Goal: Transaction & Acquisition: Purchase product/service

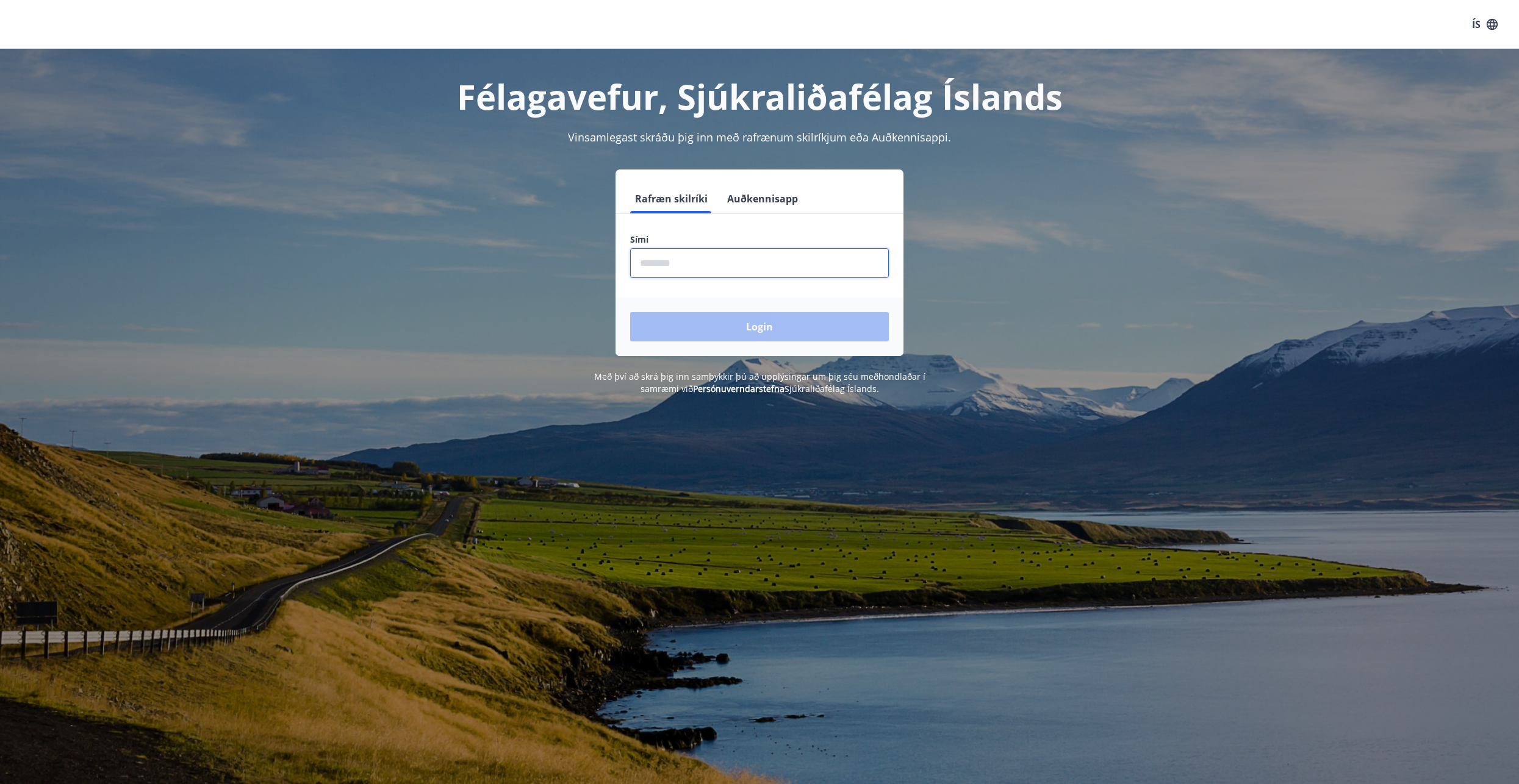
click at [649, 266] on input "phone" at bounding box center [759, 263] width 258 height 30
type input "********"
click at [768, 331] on button "Login" at bounding box center [759, 326] width 258 height 29
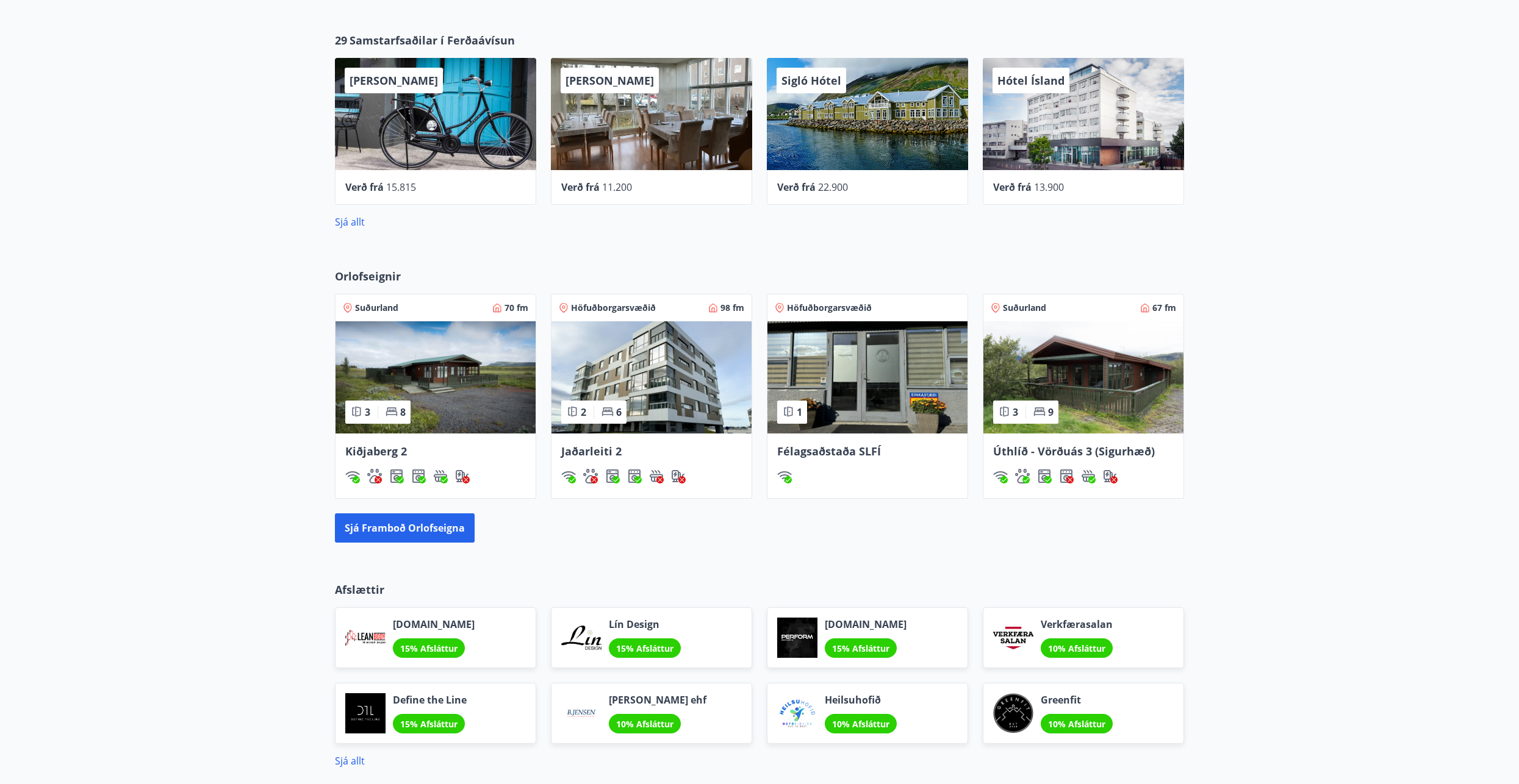
scroll to position [610, 0]
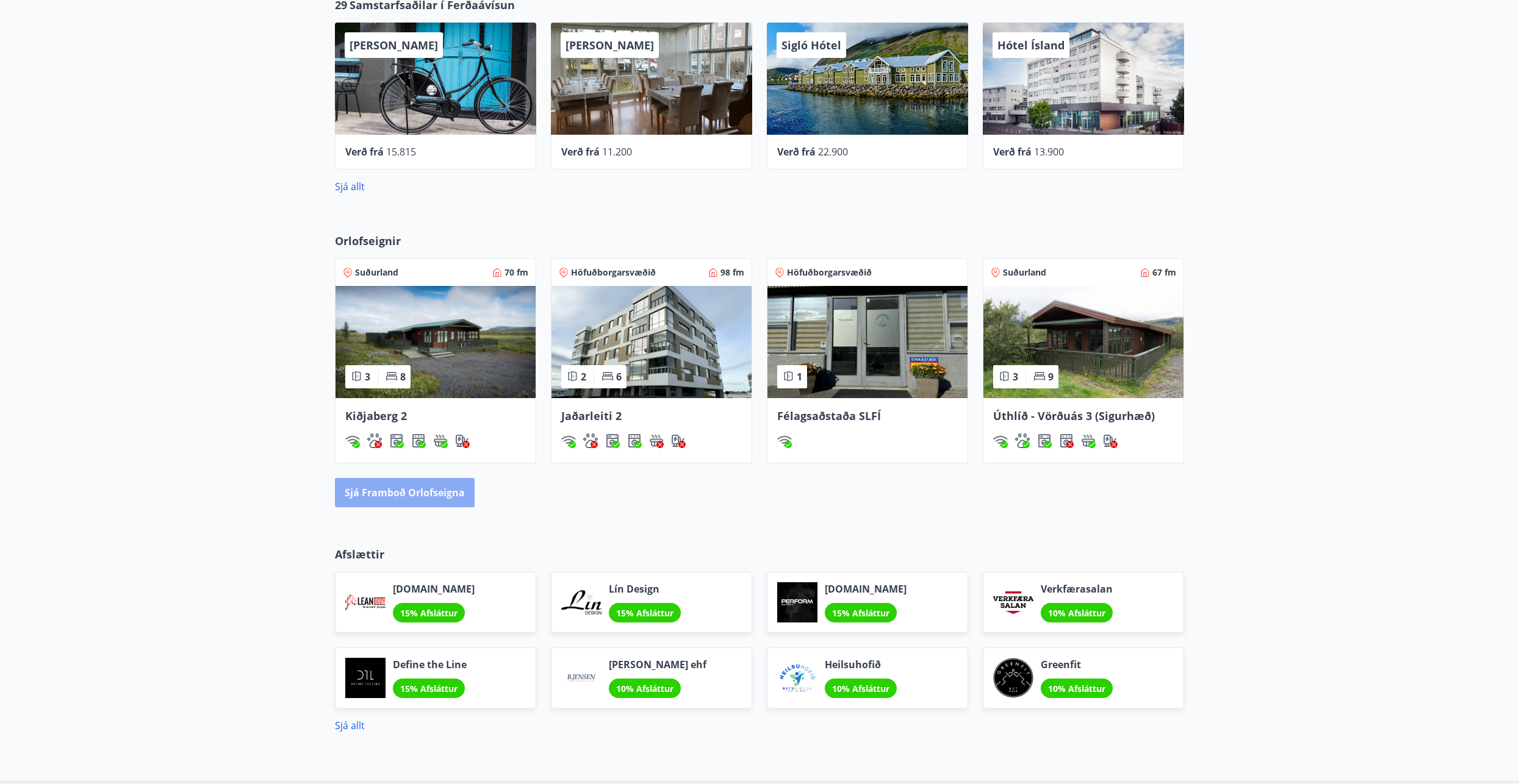
click at [432, 496] on button "Sjá framboð orlofseigna" at bounding box center [405, 492] width 139 height 29
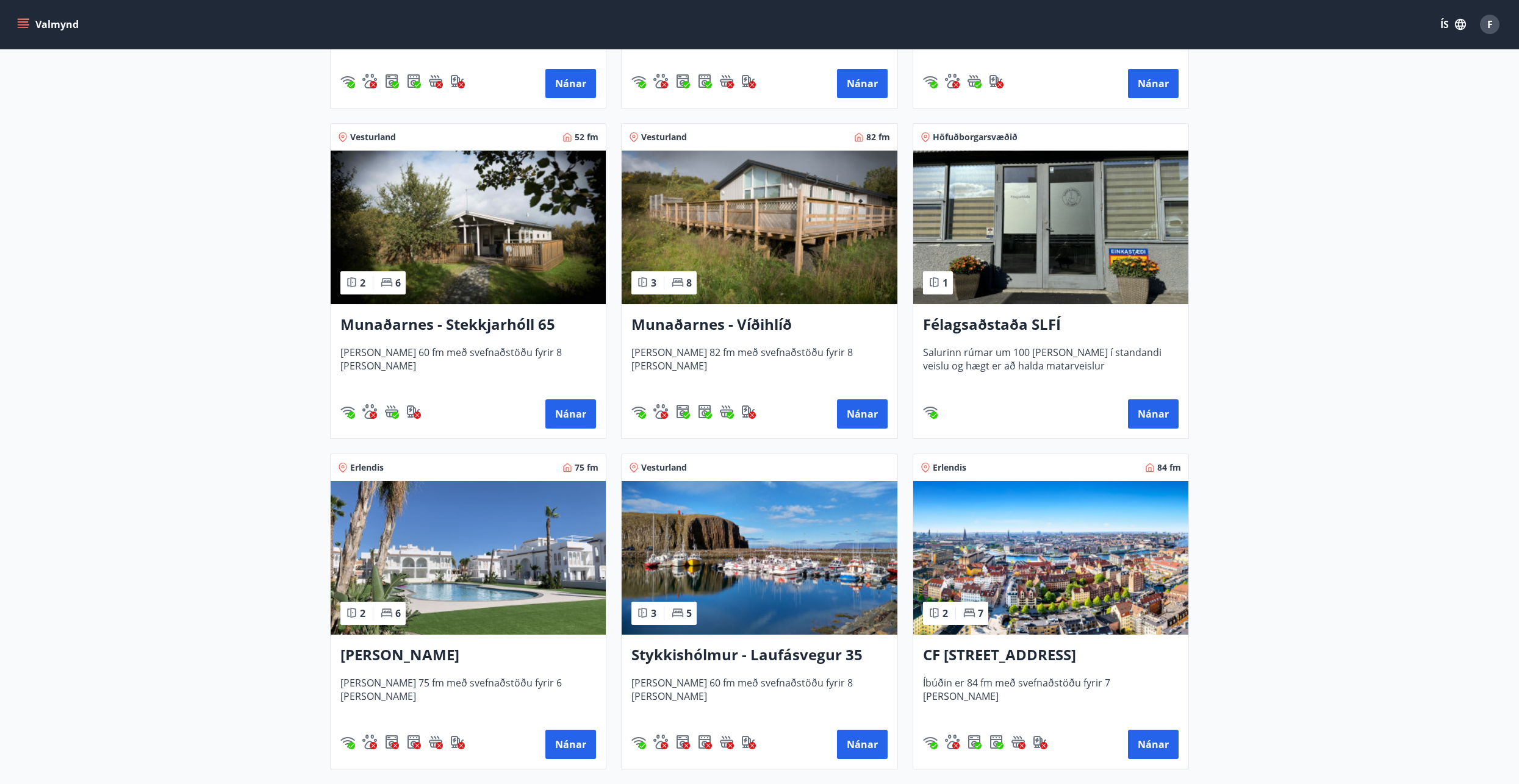
scroll to position [548, 0]
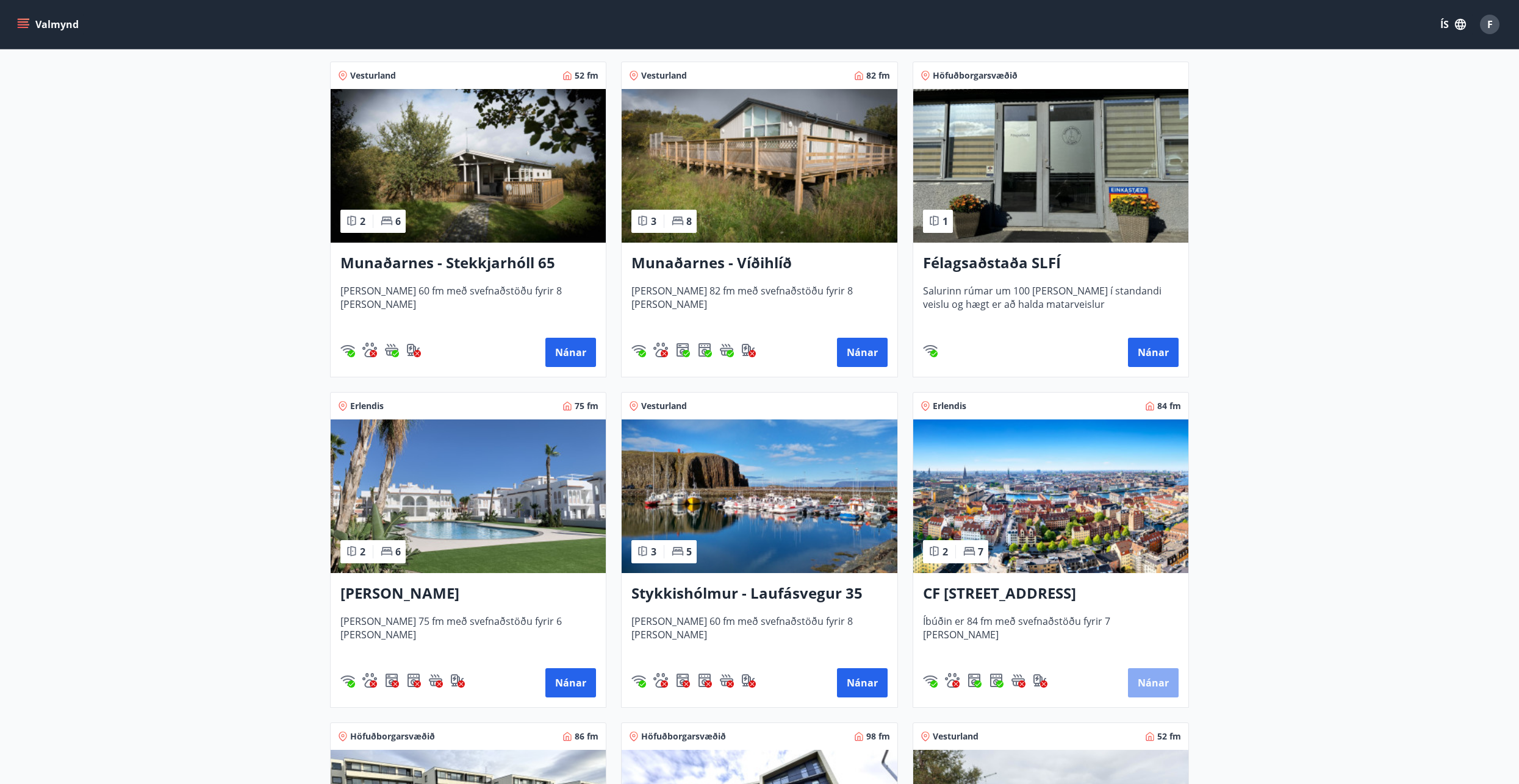
click at [1162, 687] on button "Nánar" at bounding box center [1153, 682] width 51 height 29
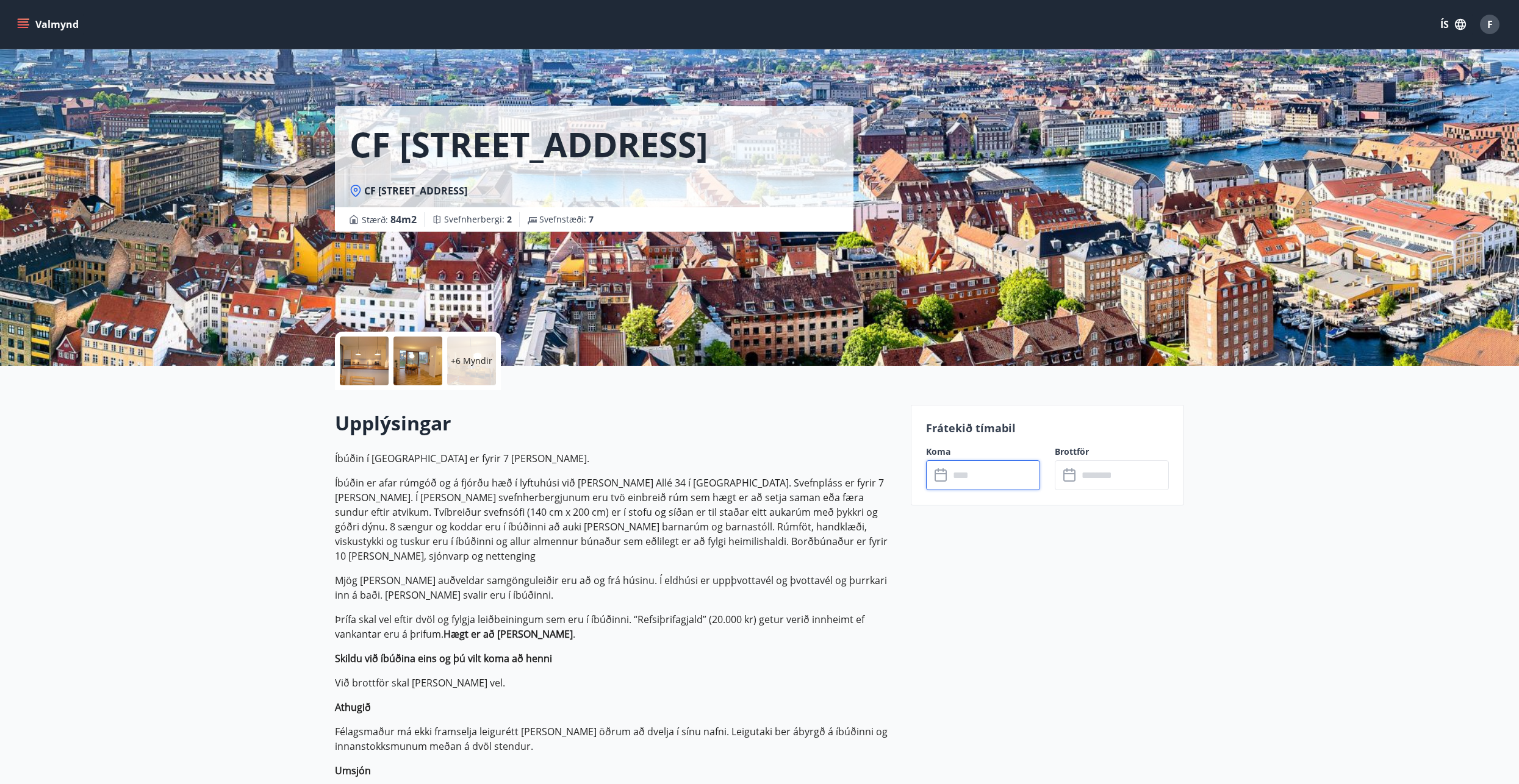
click at [952, 476] on input "text" at bounding box center [994, 475] width 91 height 30
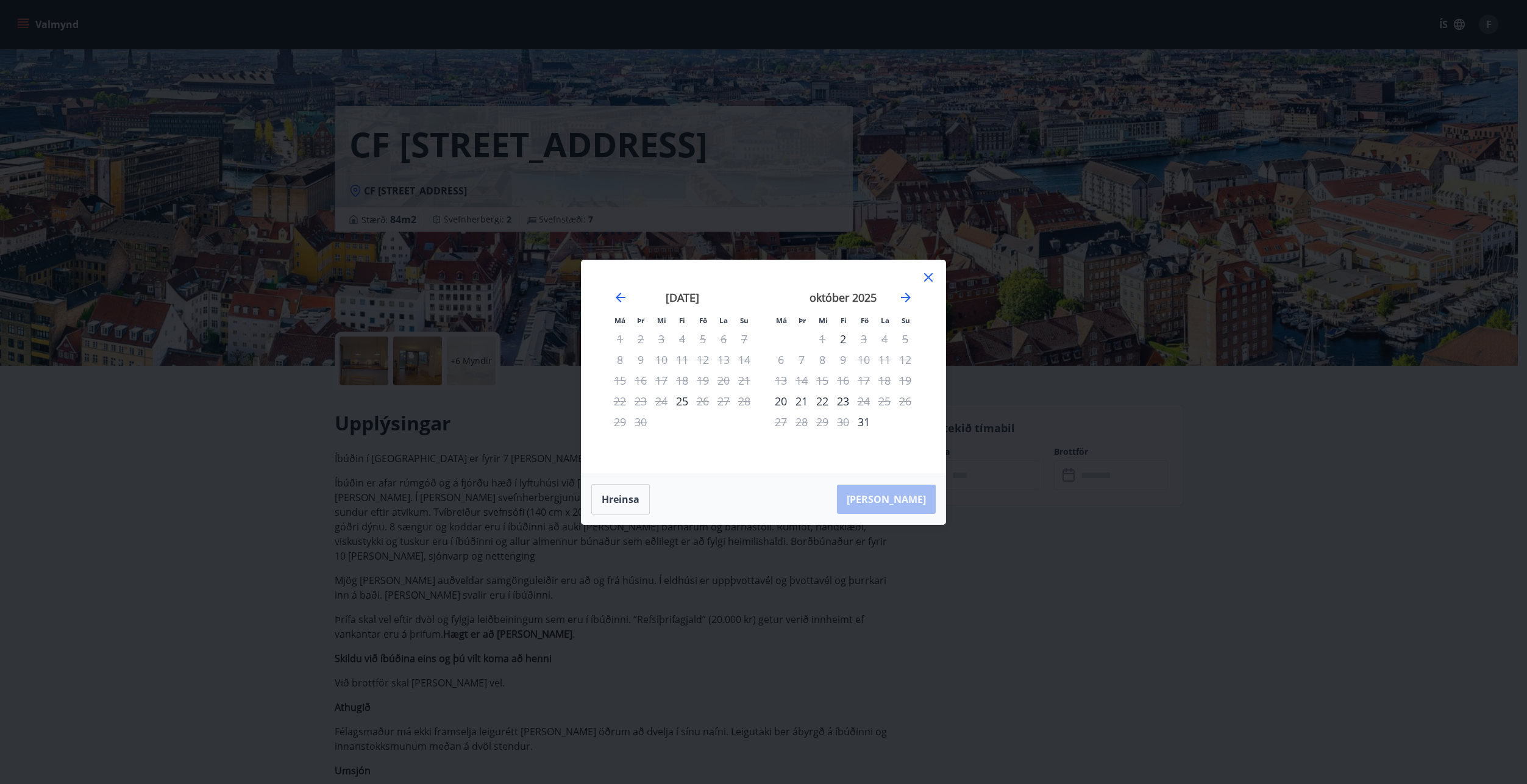
click at [927, 280] on icon at bounding box center [928, 277] width 14 height 14
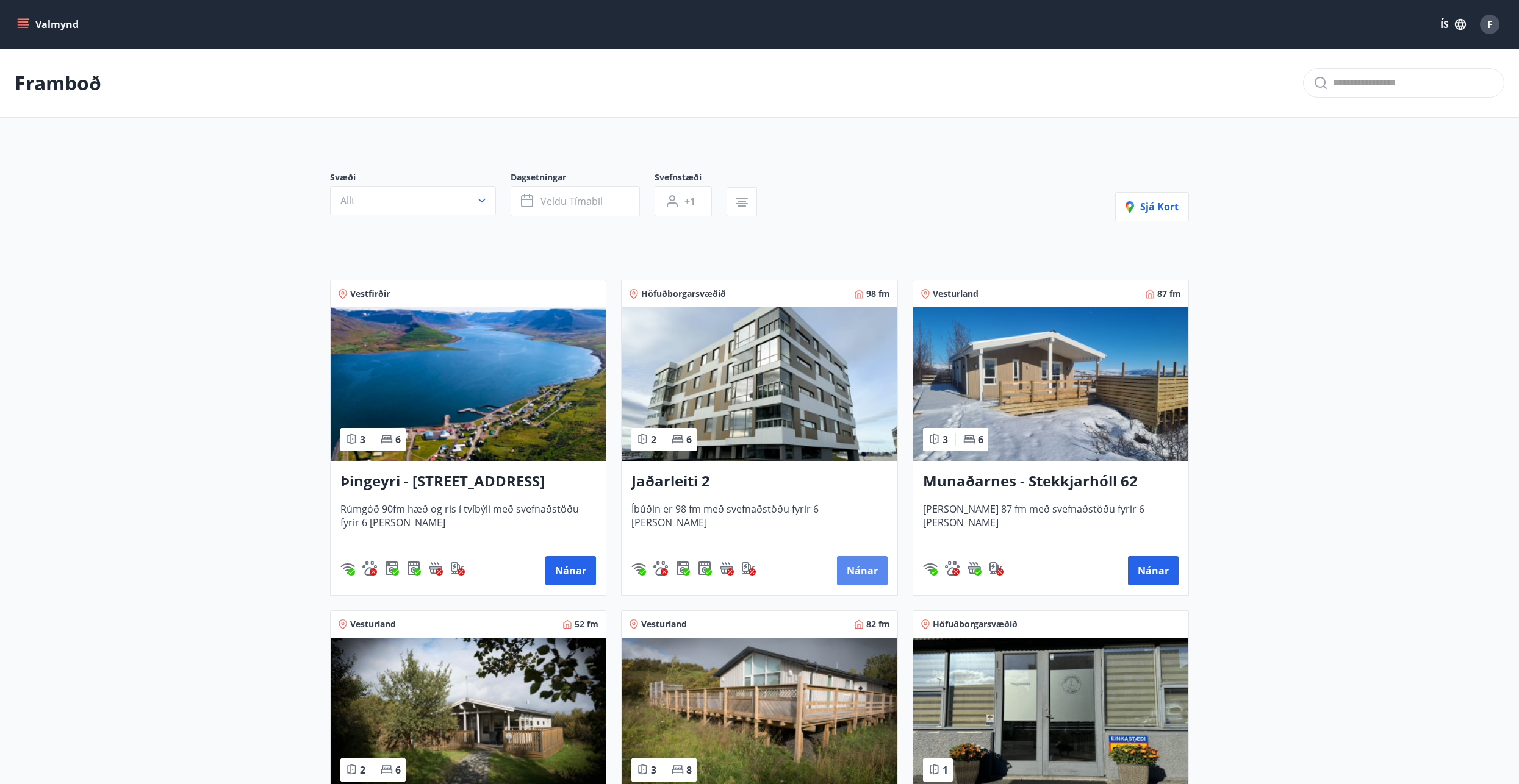
click at [858, 570] on button "Nánar" at bounding box center [862, 570] width 51 height 29
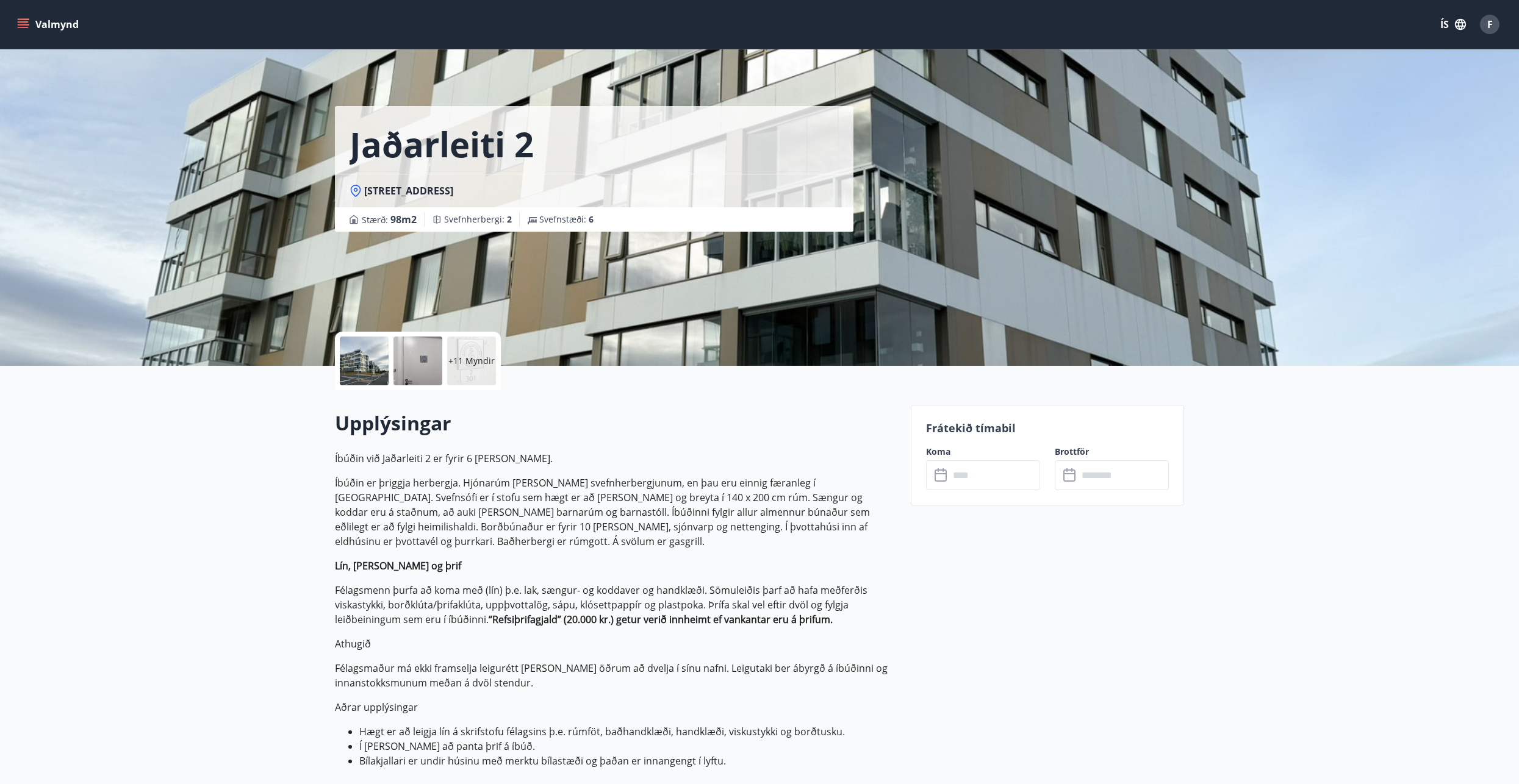
click at [945, 477] on icon at bounding box center [942, 475] width 14 height 14
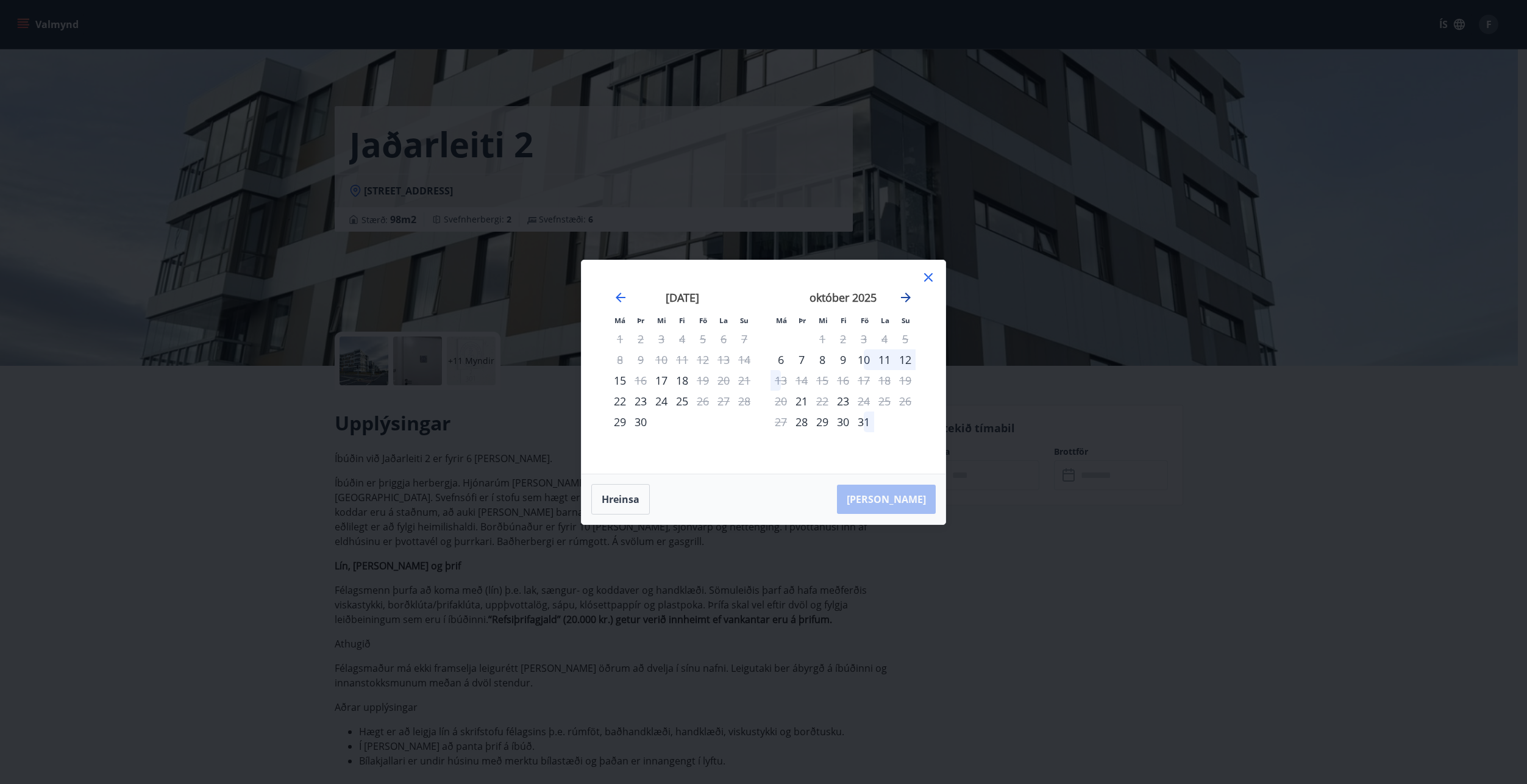
click at [911, 298] on icon "Move forward to switch to the next month." at bounding box center [906, 297] width 14 height 14
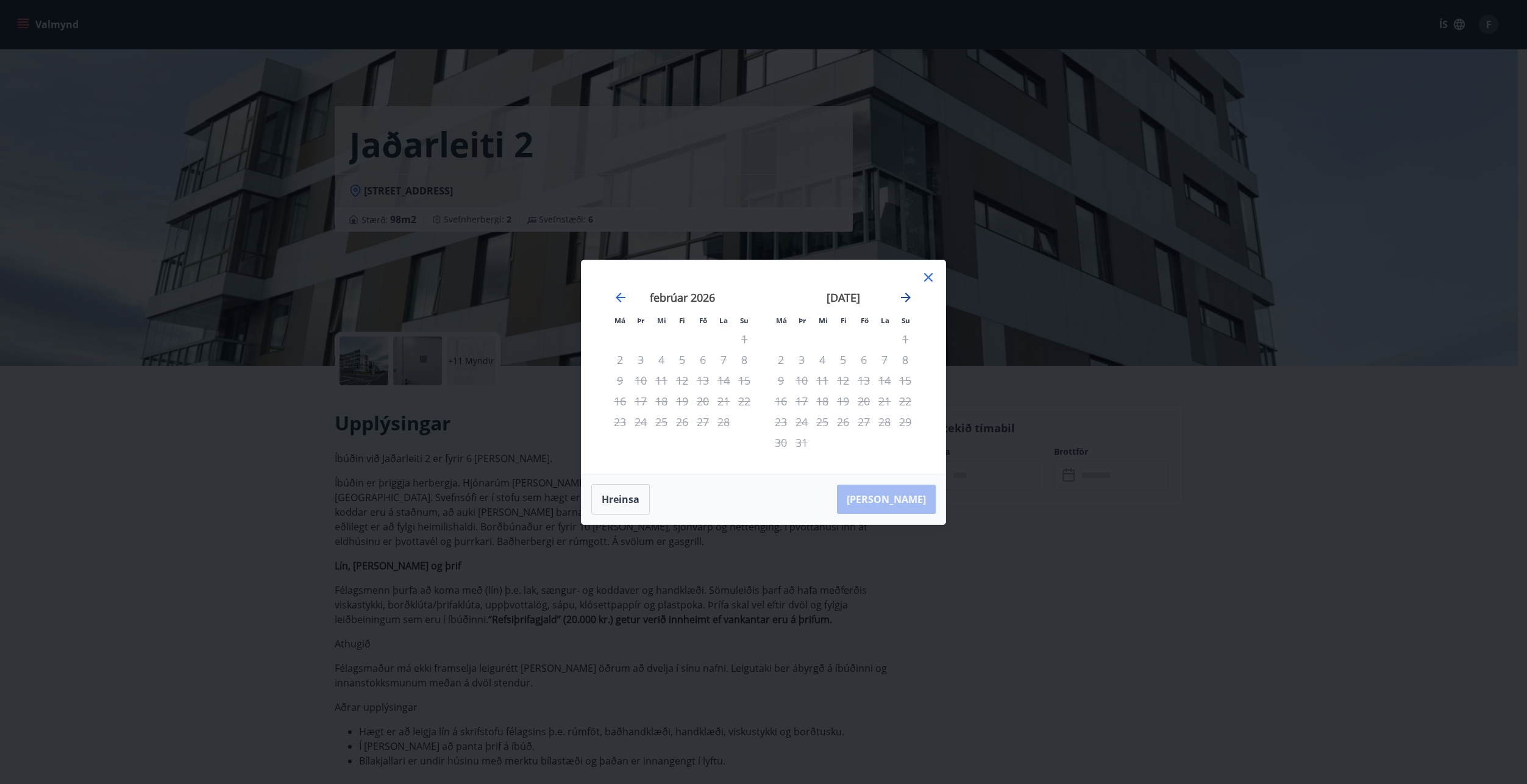
click at [911, 298] on icon "Move forward to switch to the next month." at bounding box center [906, 297] width 14 height 14
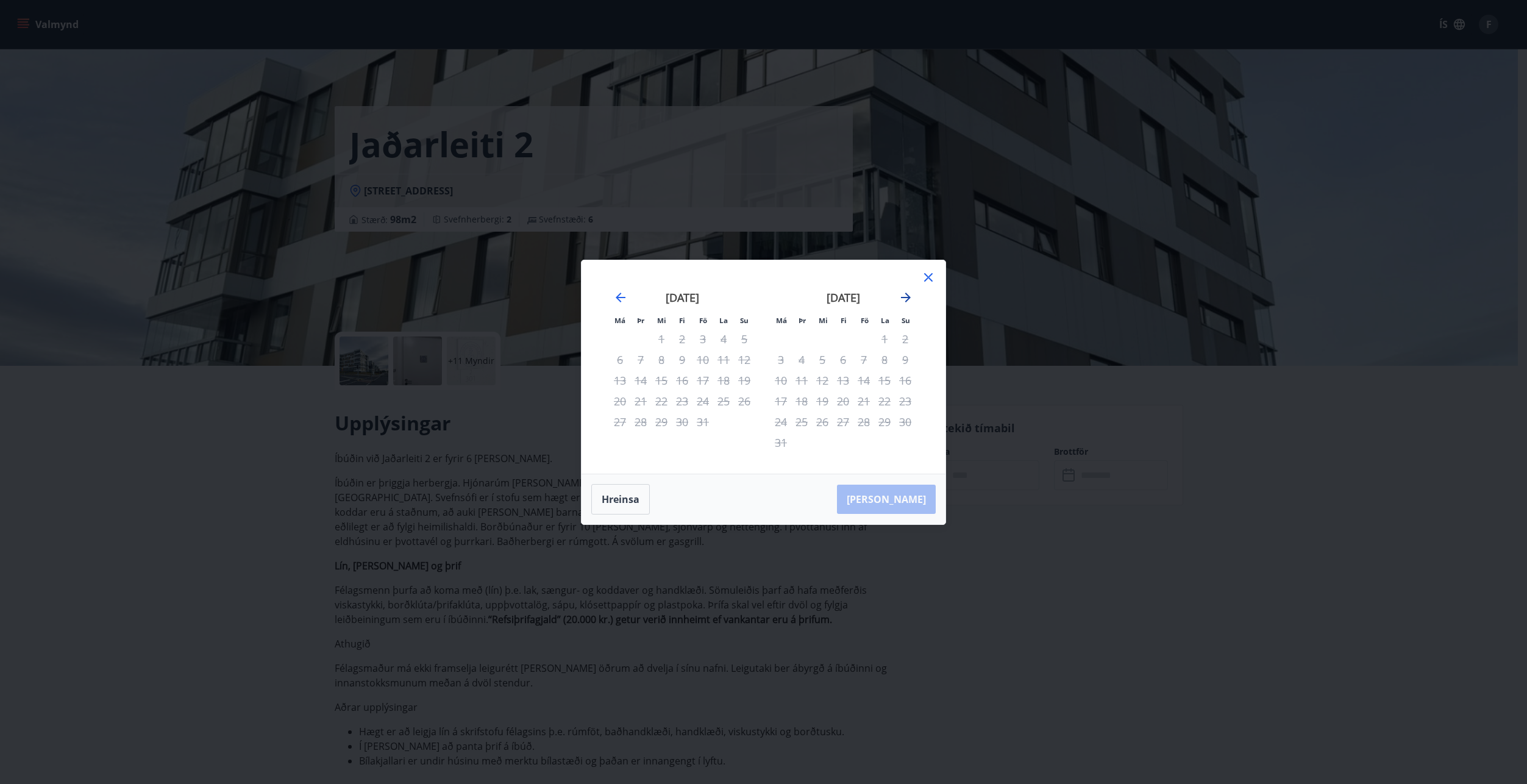
click at [911, 298] on icon "Move forward to switch to the next month." at bounding box center [906, 297] width 14 height 14
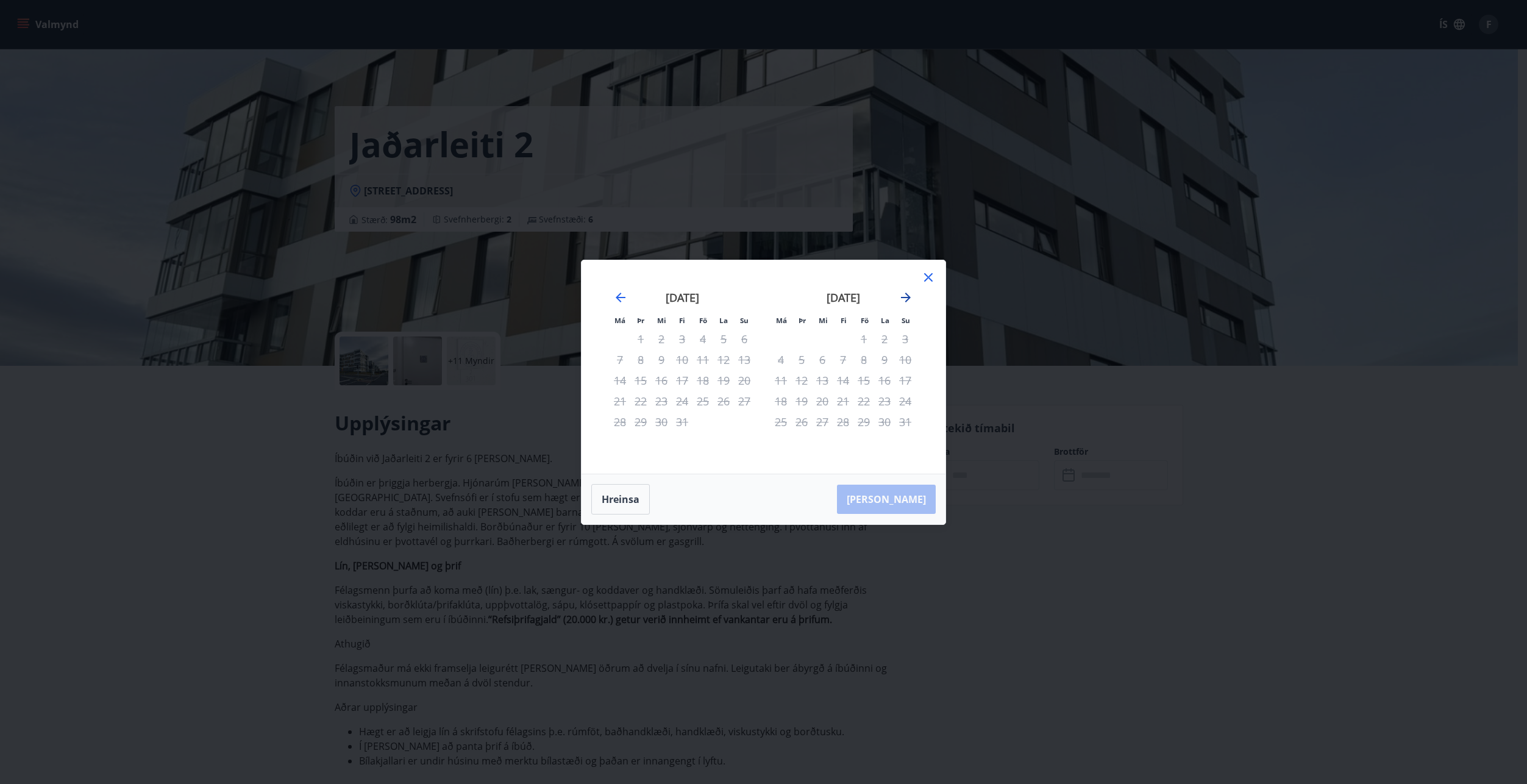
click at [911, 298] on icon "Move forward to switch to the next month." at bounding box center [906, 297] width 14 height 14
click at [617, 499] on button "Hreinsa" at bounding box center [621, 499] width 59 height 31
click at [927, 279] on icon at bounding box center [928, 277] width 8 height 8
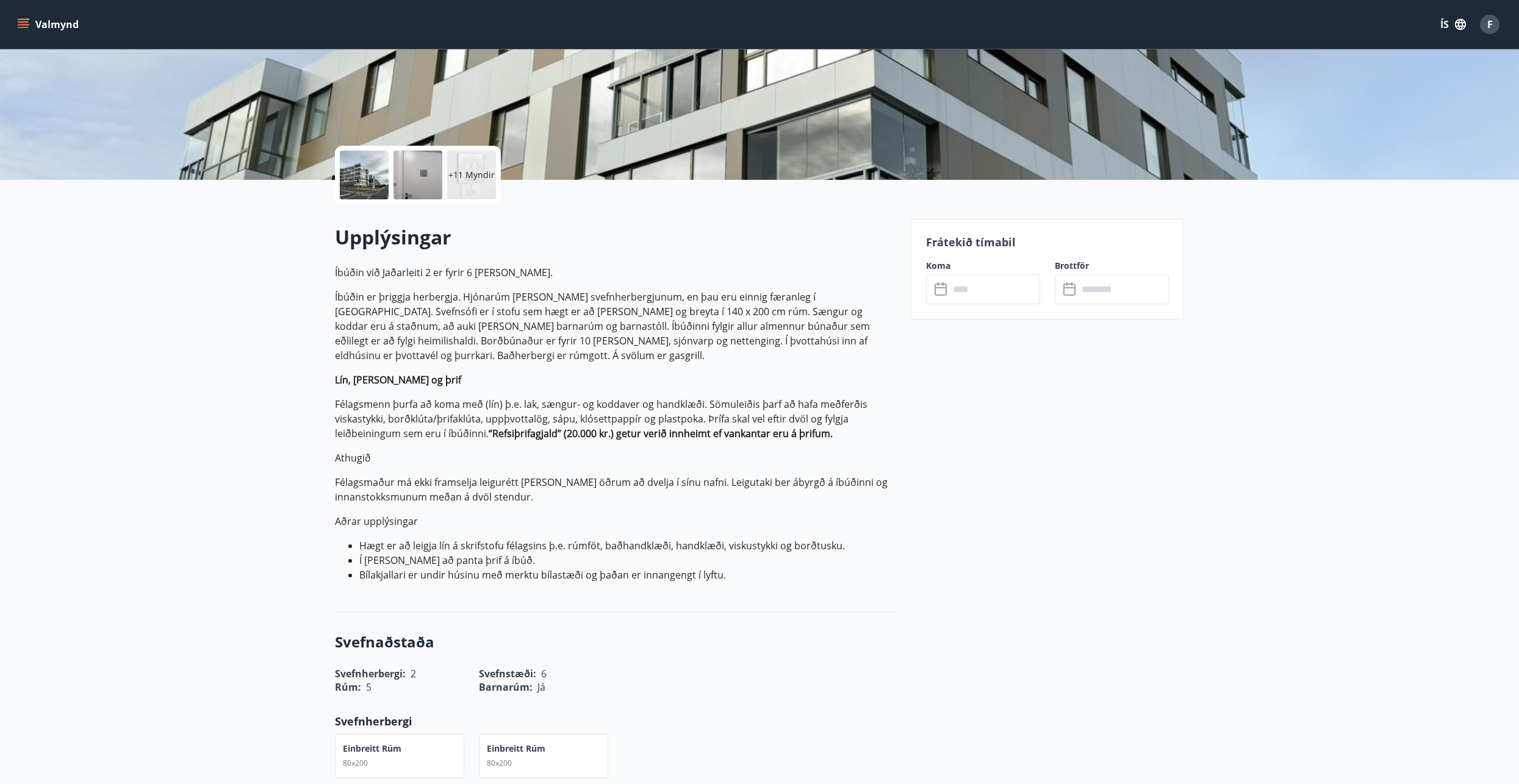
scroll to position [244, 0]
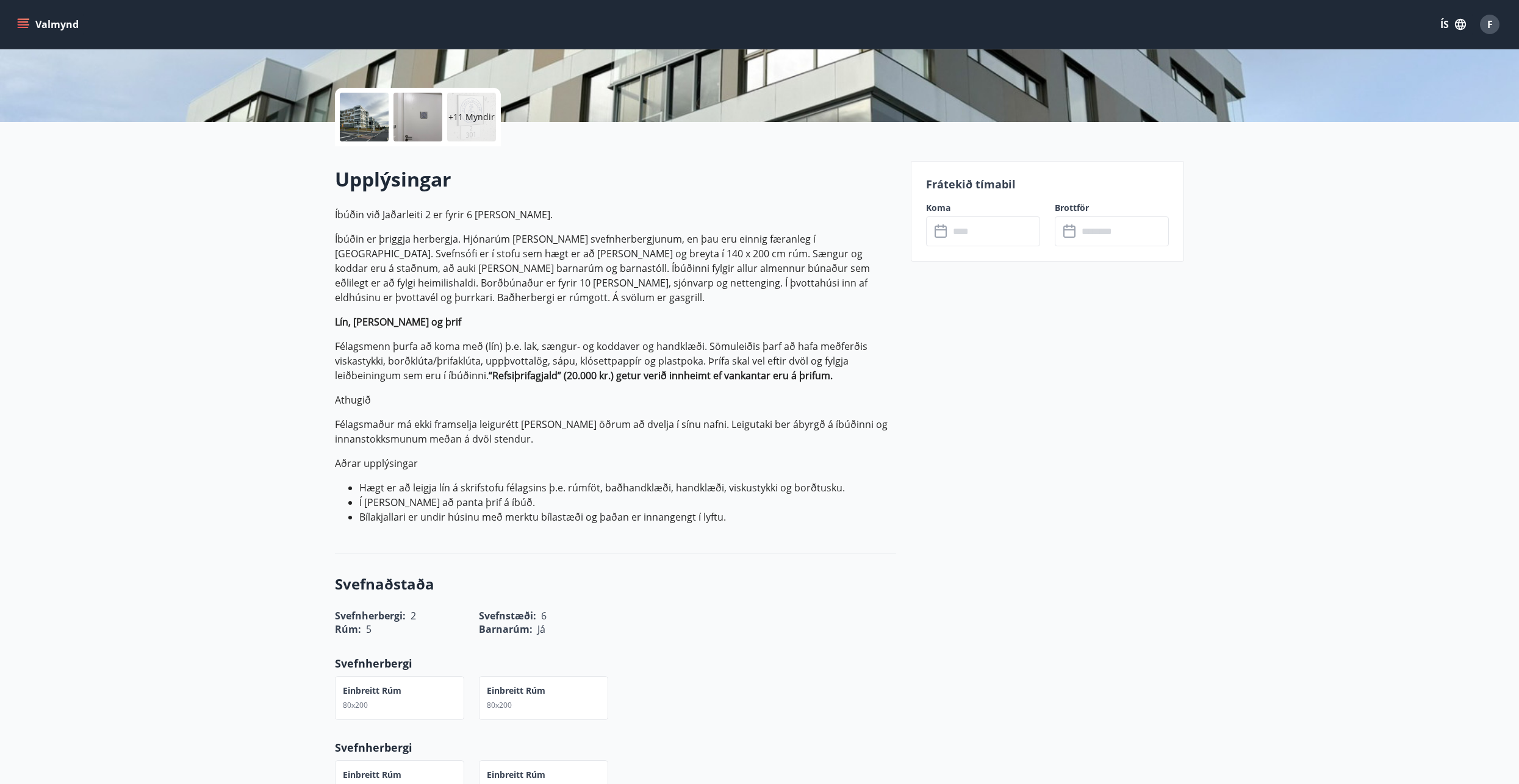
click at [939, 231] on icon at bounding box center [942, 232] width 14 height 14
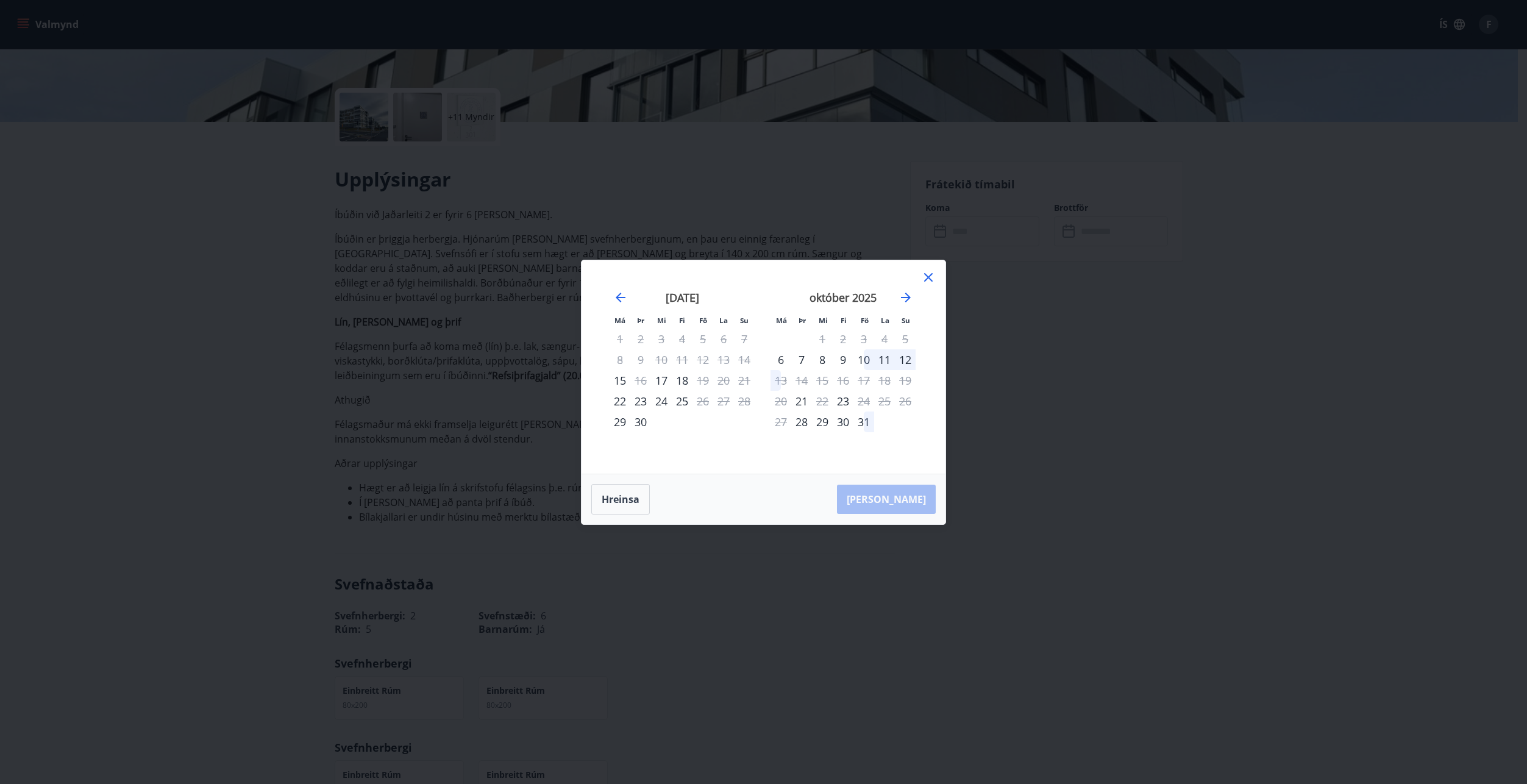
click at [925, 284] on icon at bounding box center [928, 277] width 14 height 14
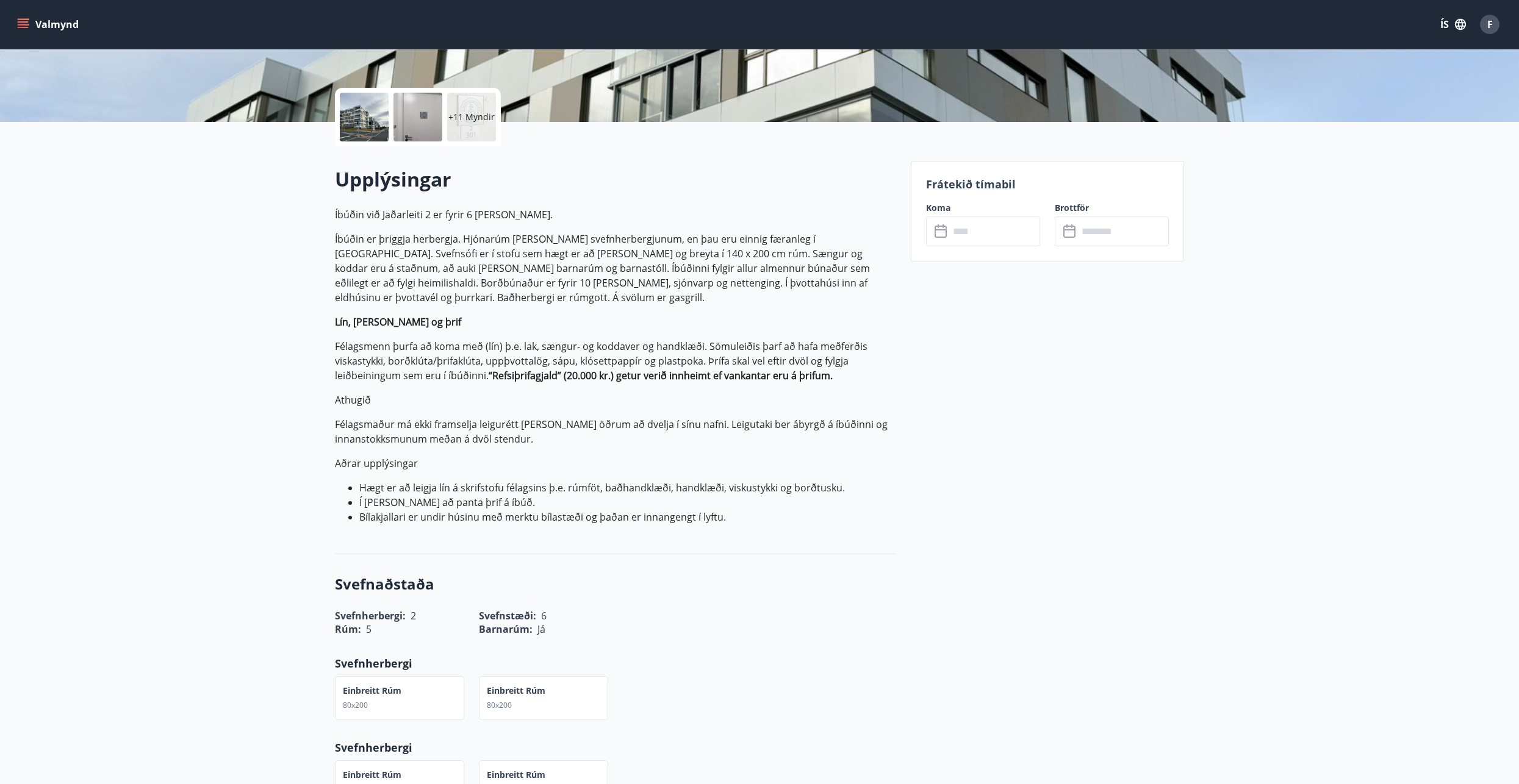
click at [1070, 234] on icon at bounding box center [1070, 232] width 14 height 14
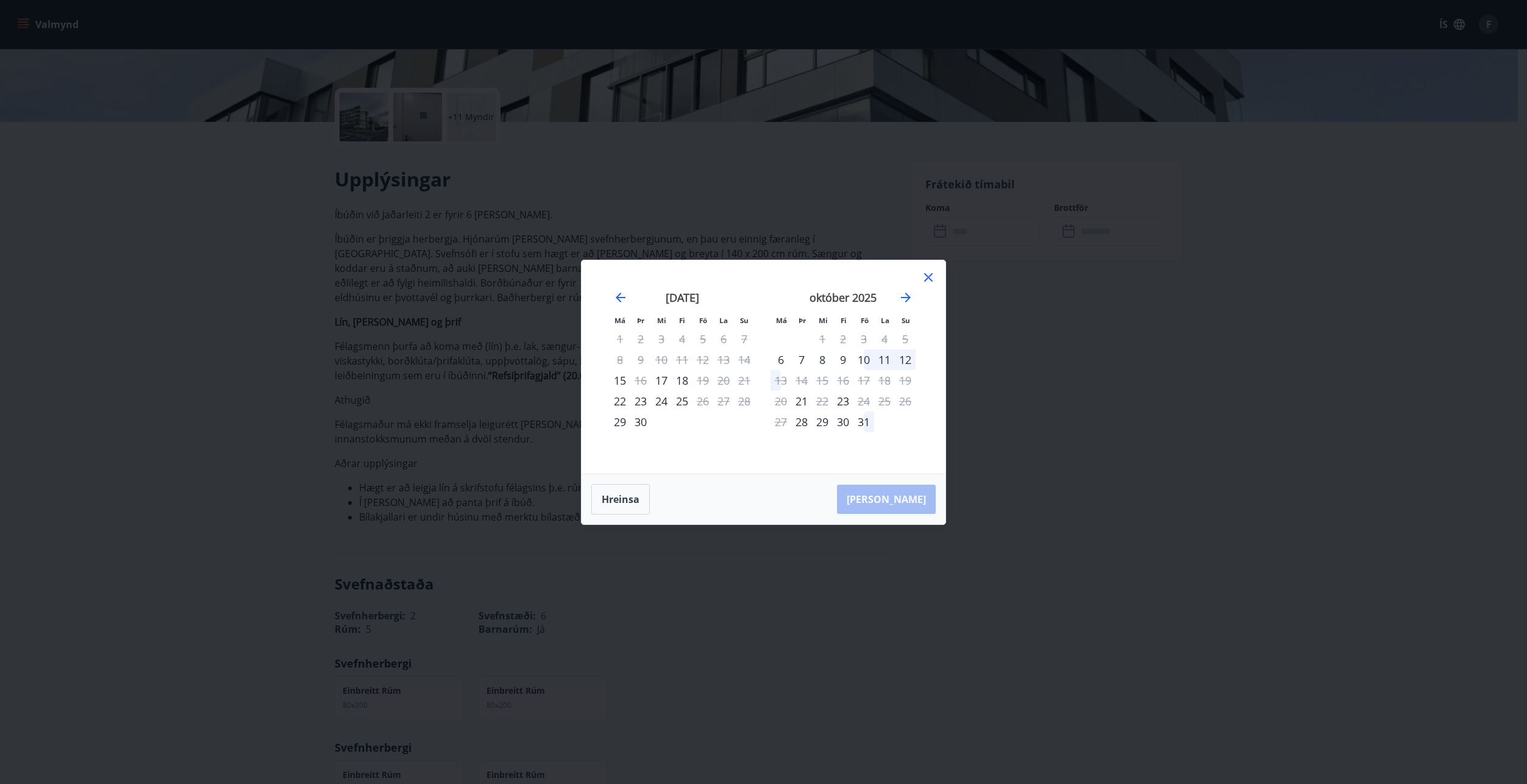
click at [923, 275] on icon at bounding box center [928, 277] width 14 height 14
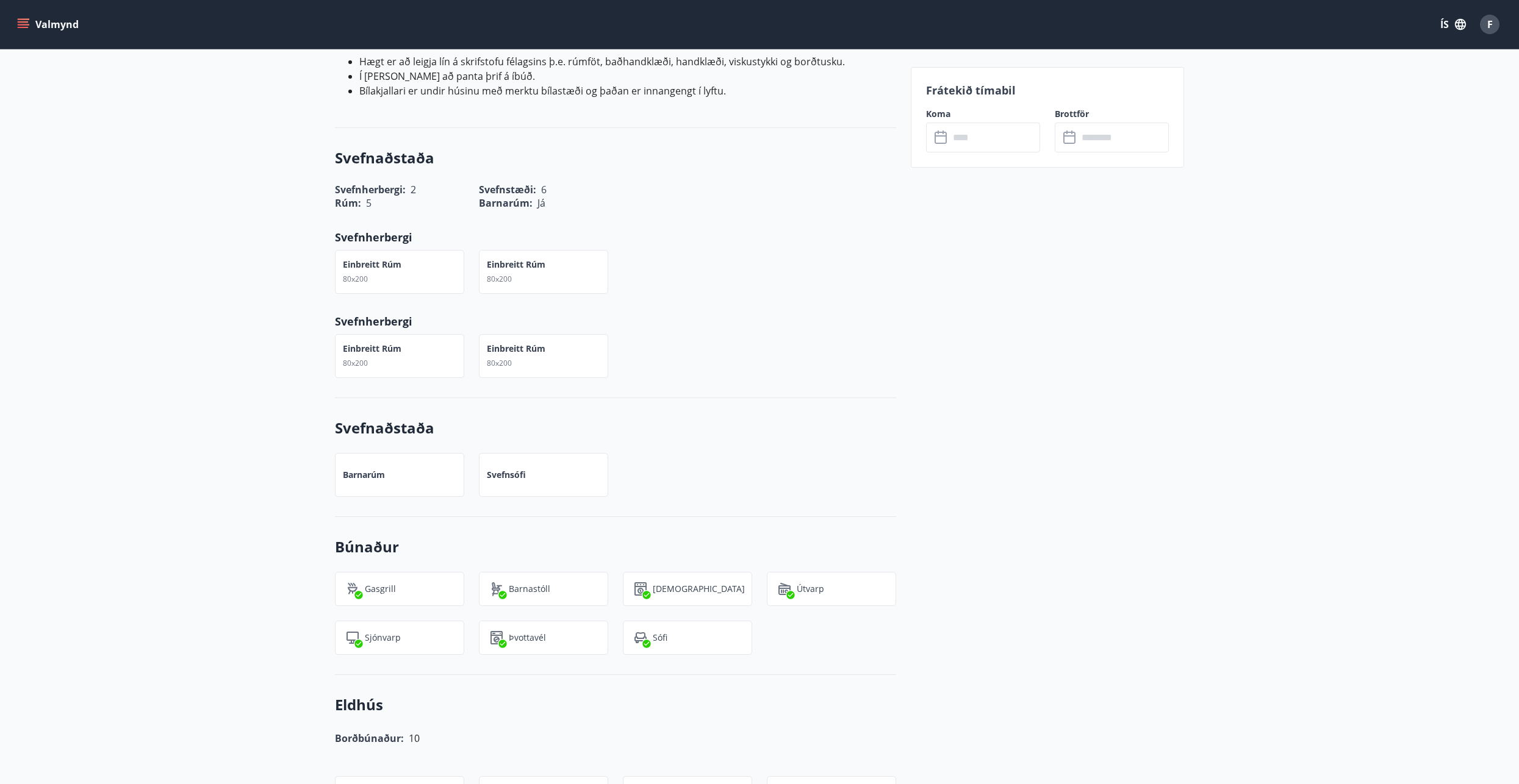
scroll to position [671, 0]
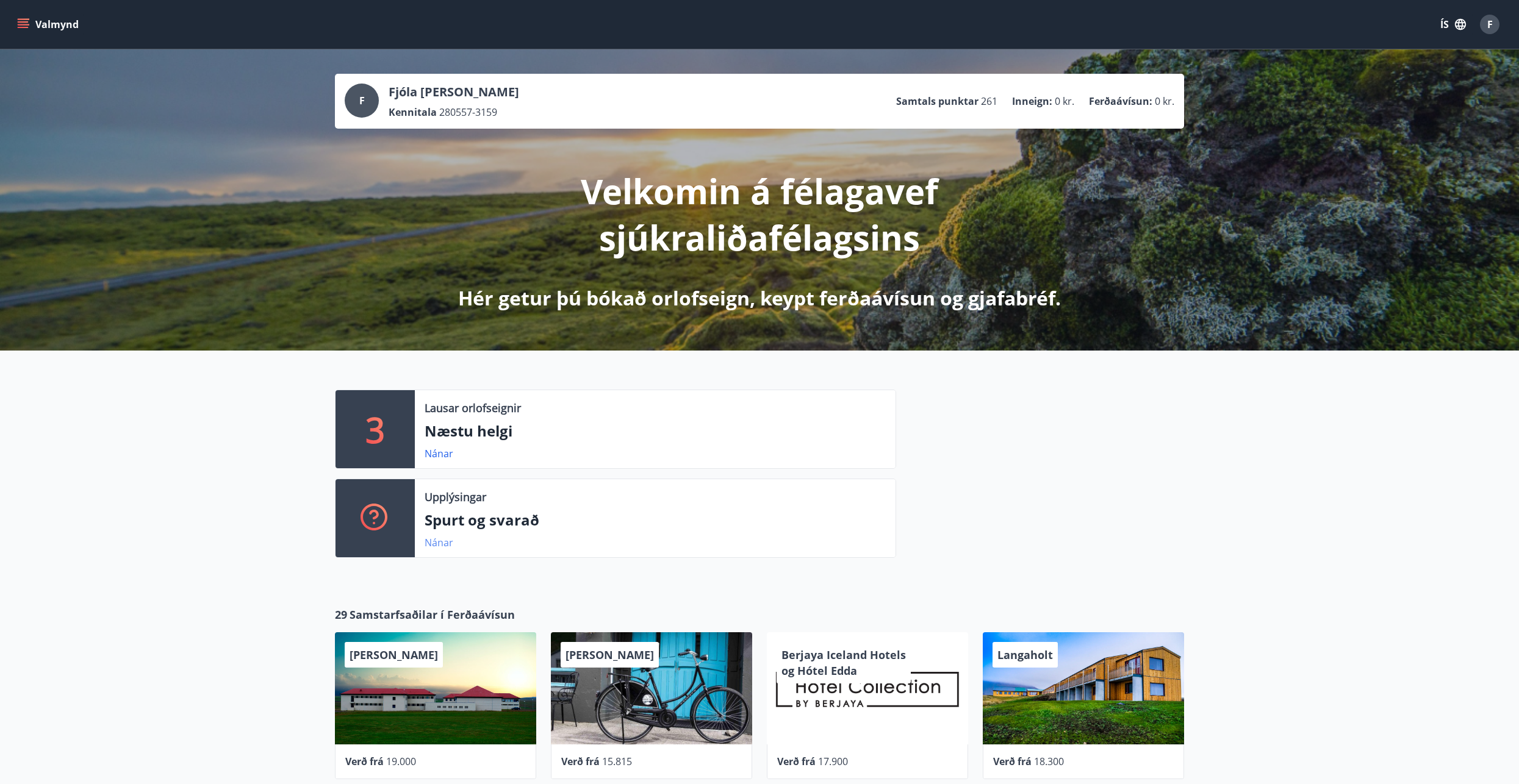
click at [434, 542] on link "Nánar" at bounding box center [439, 543] width 29 height 14
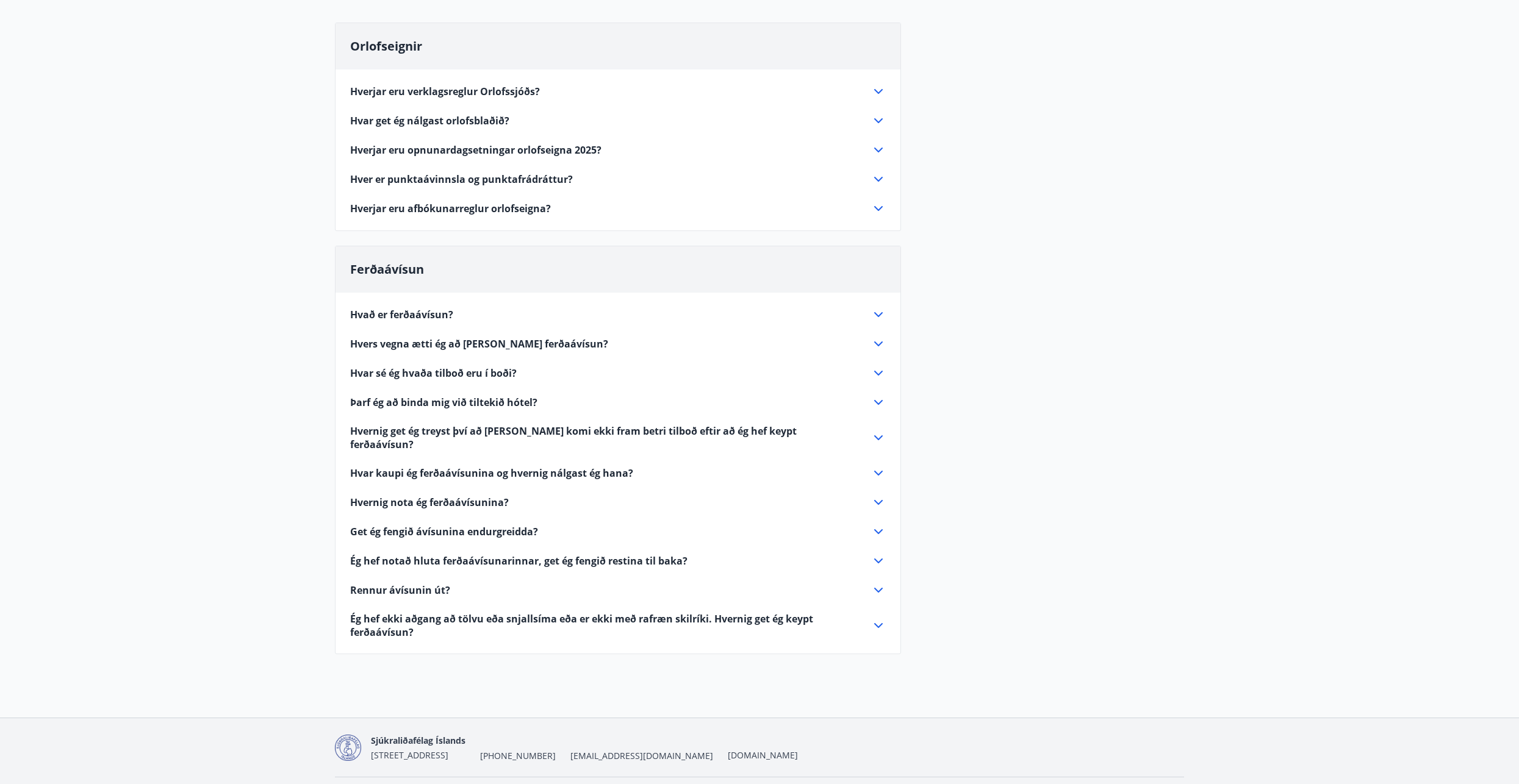
scroll to position [141, 0]
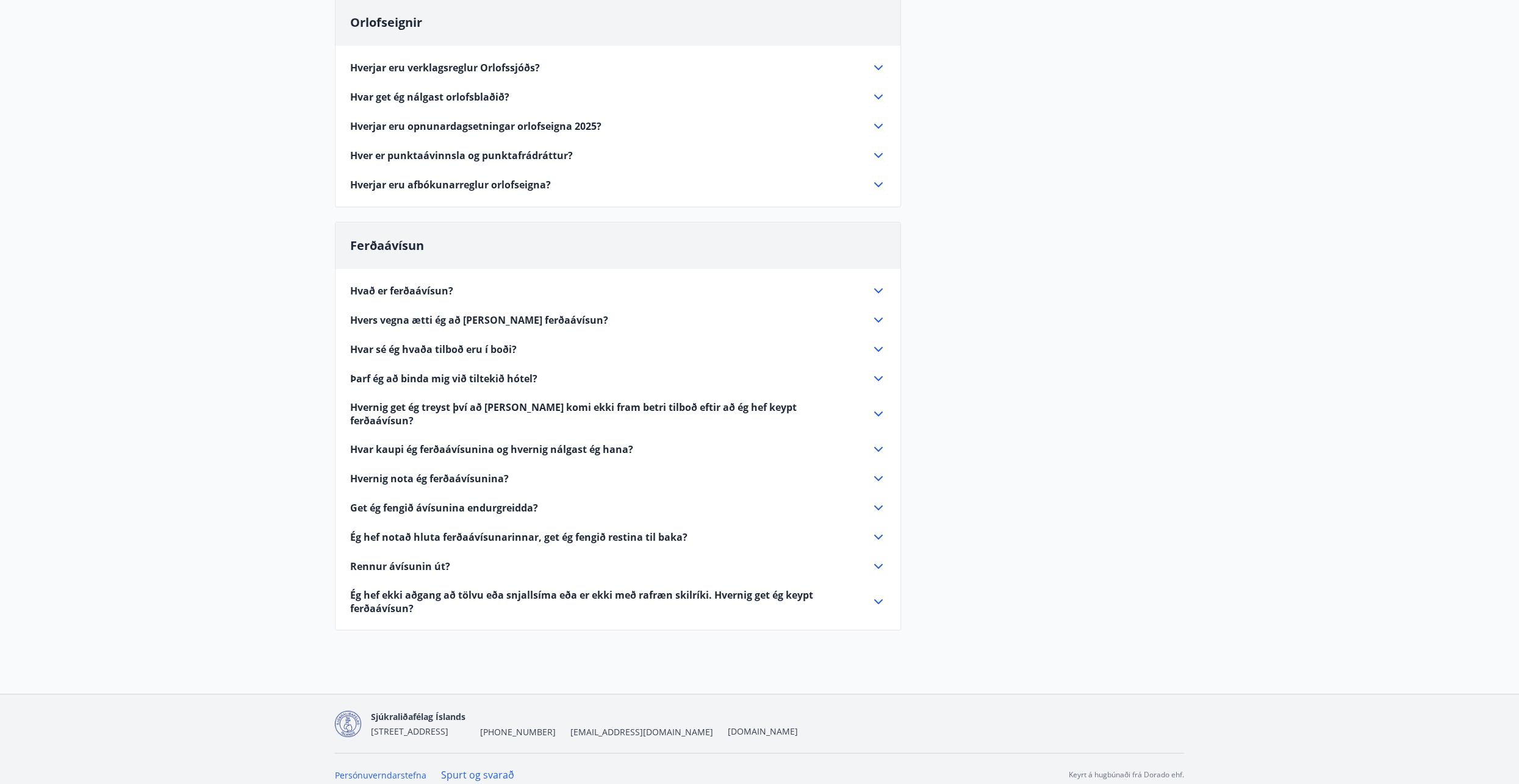
click at [482, 443] on span "Hvar kaupi ég ferðaávísunina og hvernig nálgast ég hana?" at bounding box center [491, 449] width 283 height 14
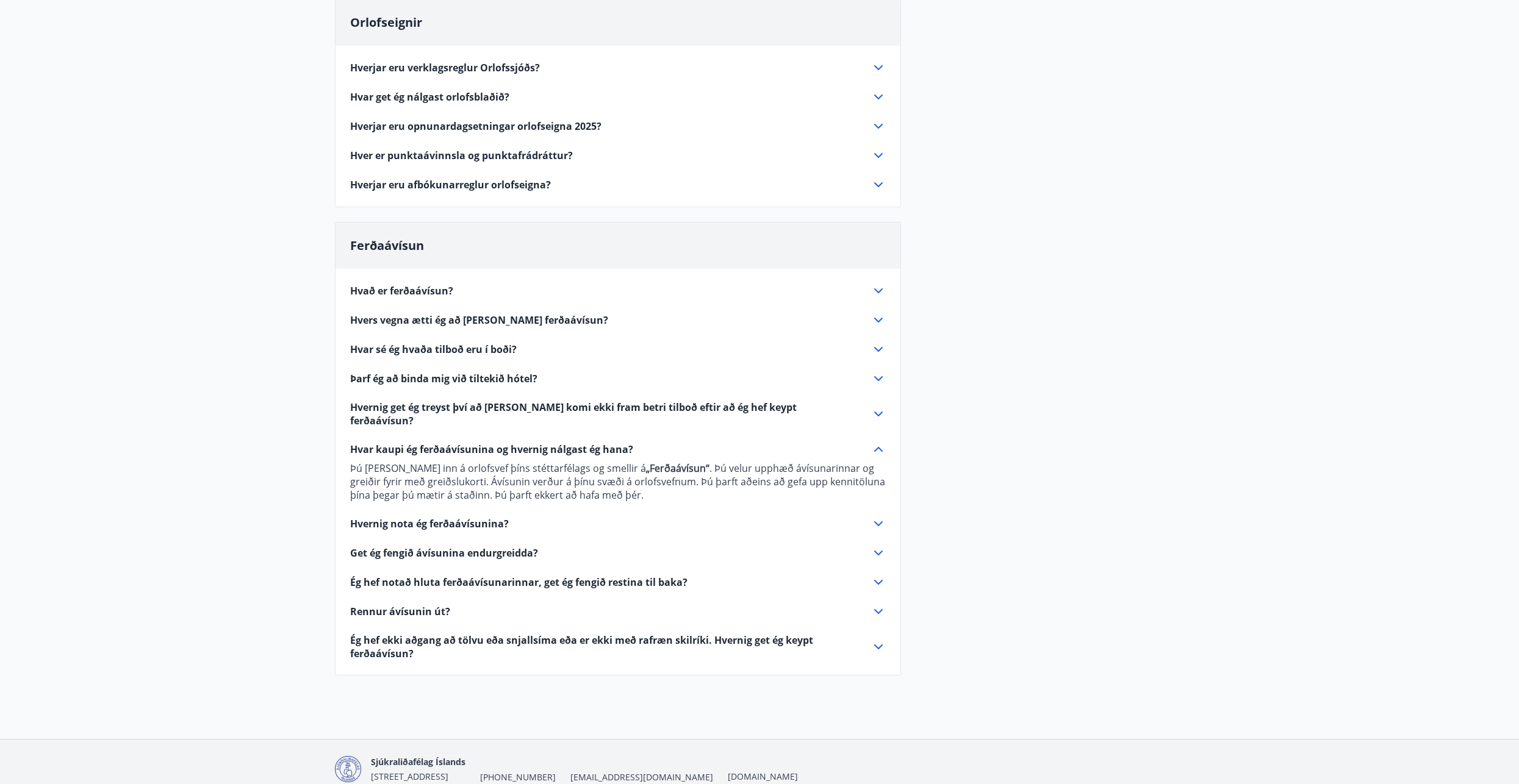
click at [512, 376] on span "Þarf ég að binda mig við tiltekið hótel?" at bounding box center [443, 379] width 187 height 14
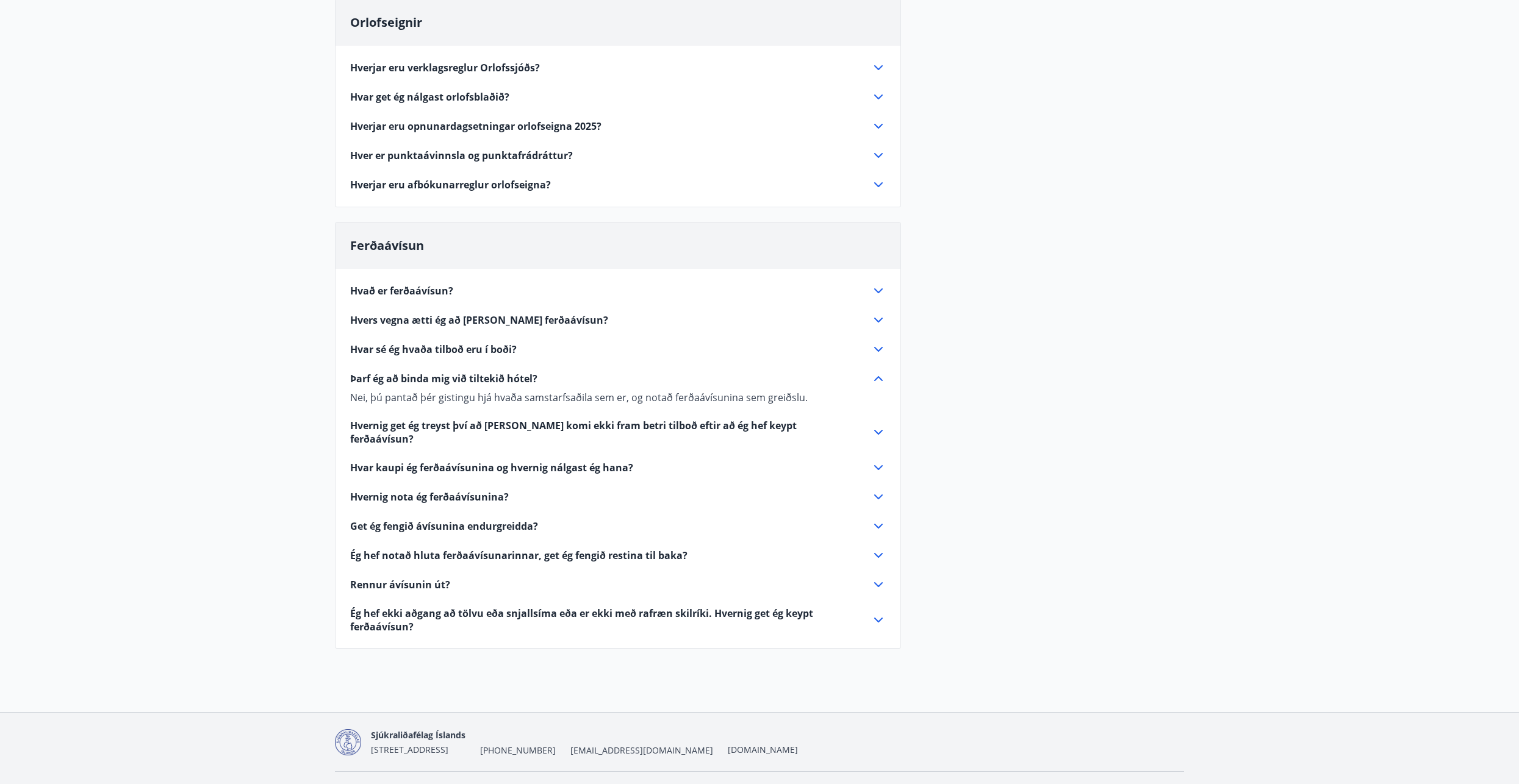
click at [507, 345] on span "Hvar sé ég hvaða tilboð eru í boði?" at bounding box center [433, 350] width 167 height 14
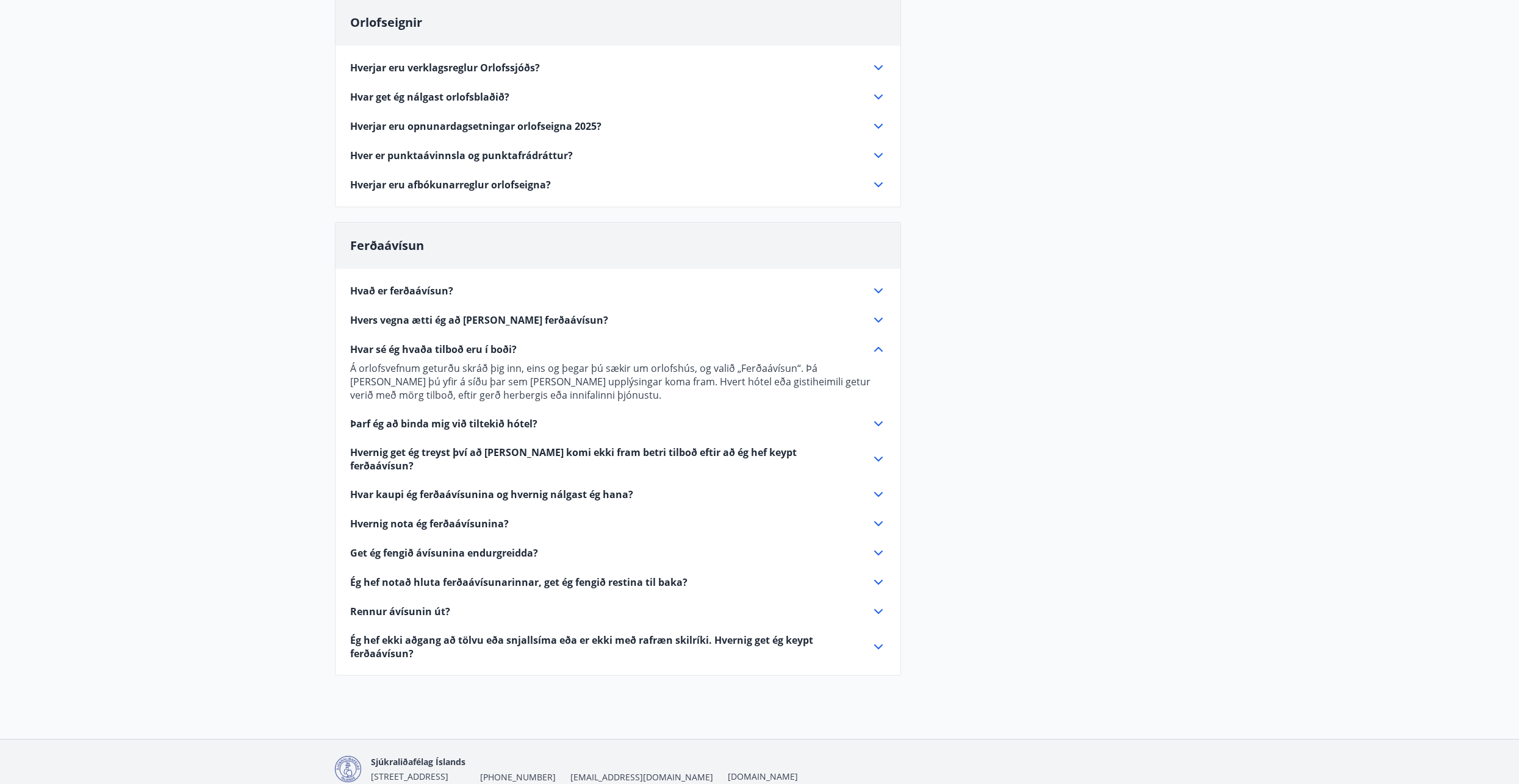
click at [516, 317] on span "Hvers vegna ætti ég að kaupa ferðaávísun?" at bounding box center [479, 320] width 258 height 14
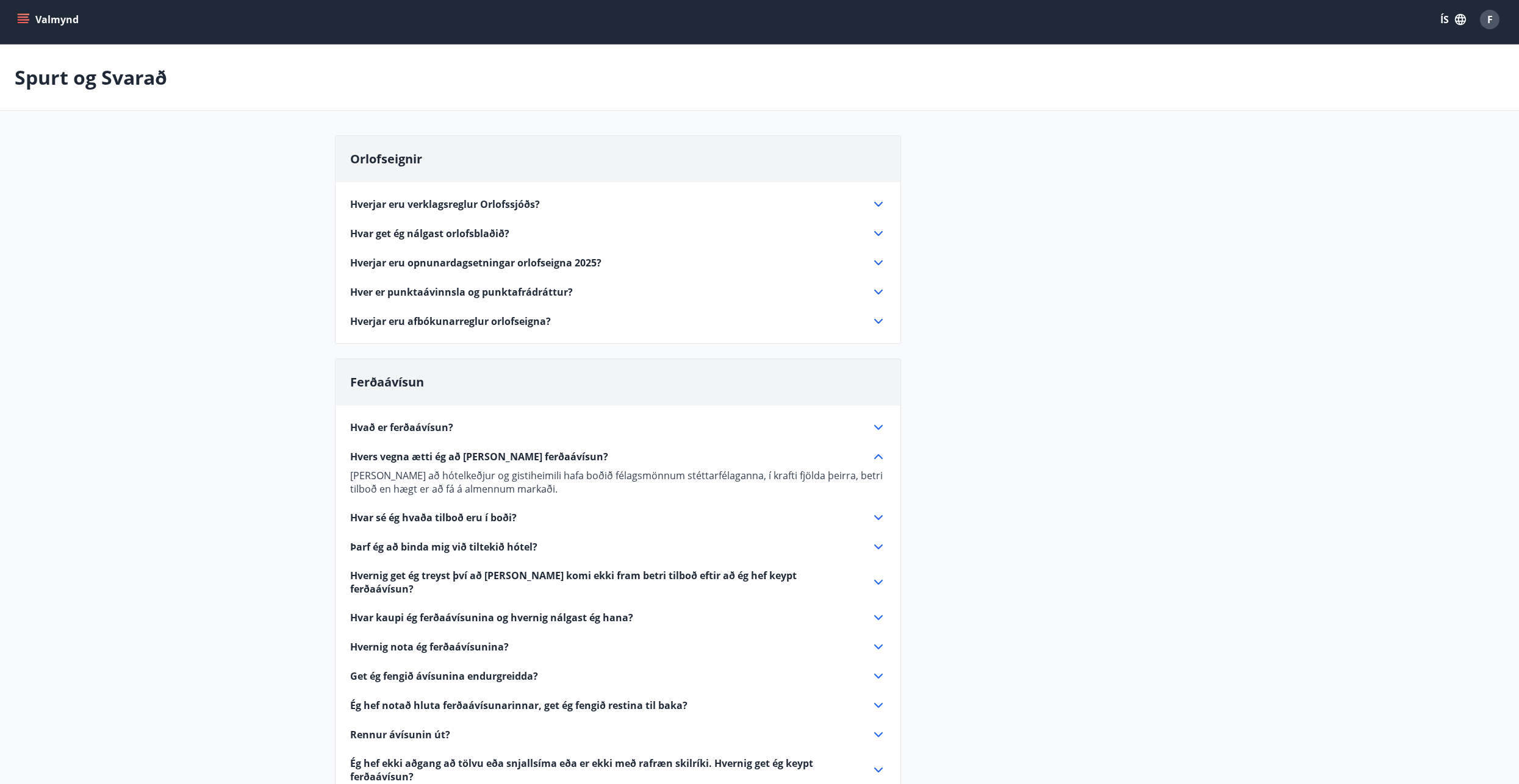
scroll to position [0, 0]
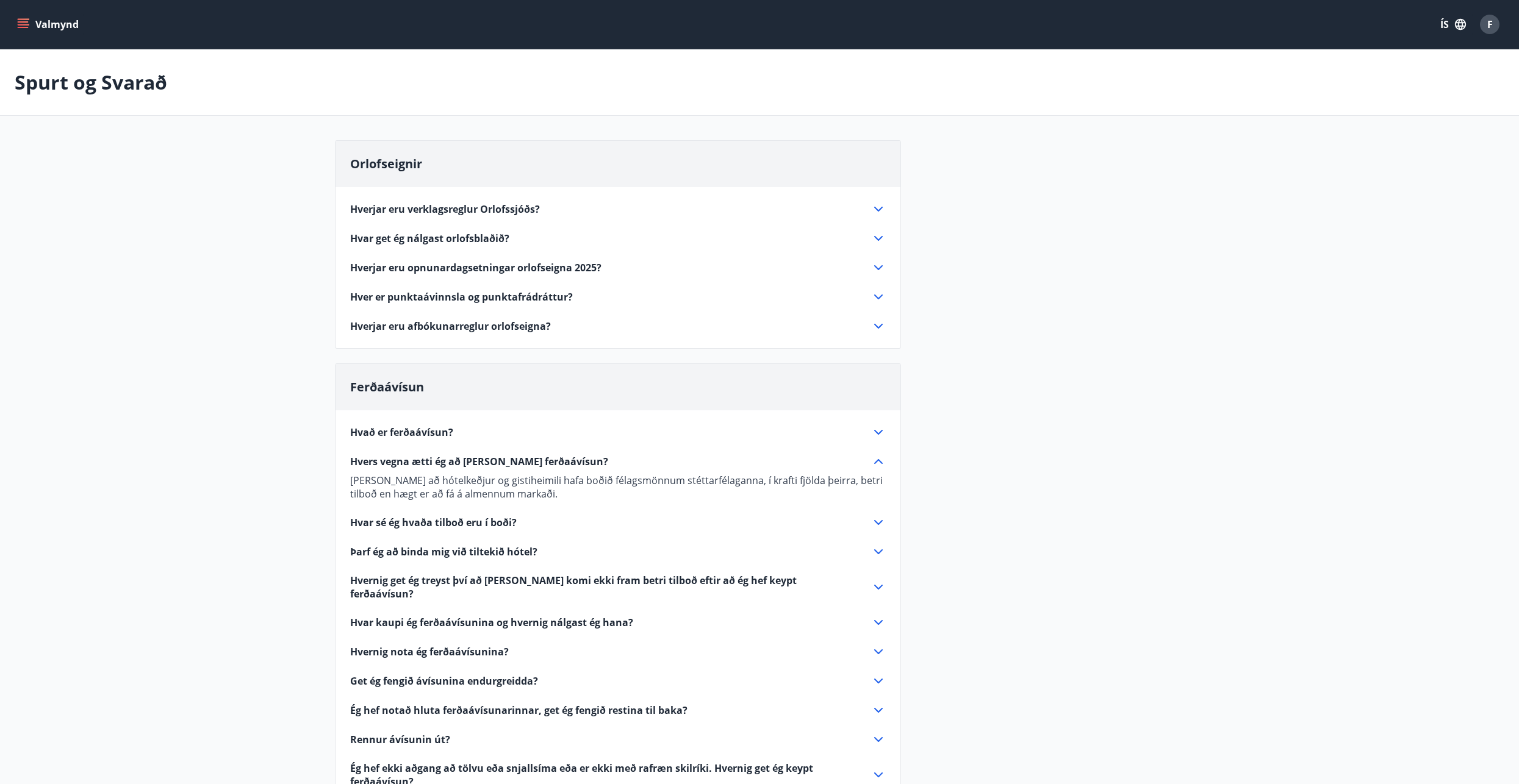
click at [439, 268] on span "Hverjar eru opnunardagsetningar orlofseigna 2025?" at bounding box center [476, 268] width 251 height 14
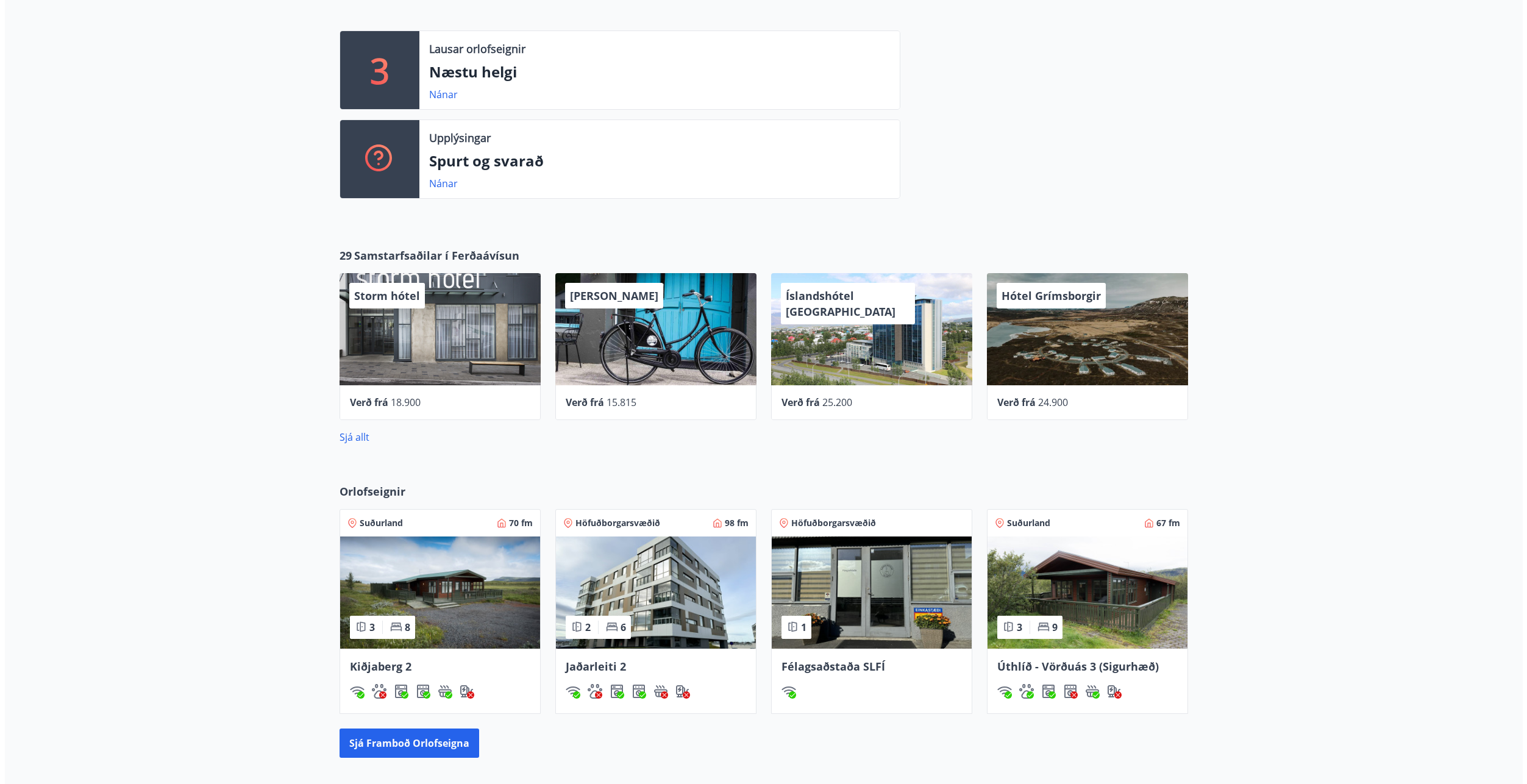
scroll to position [305, 0]
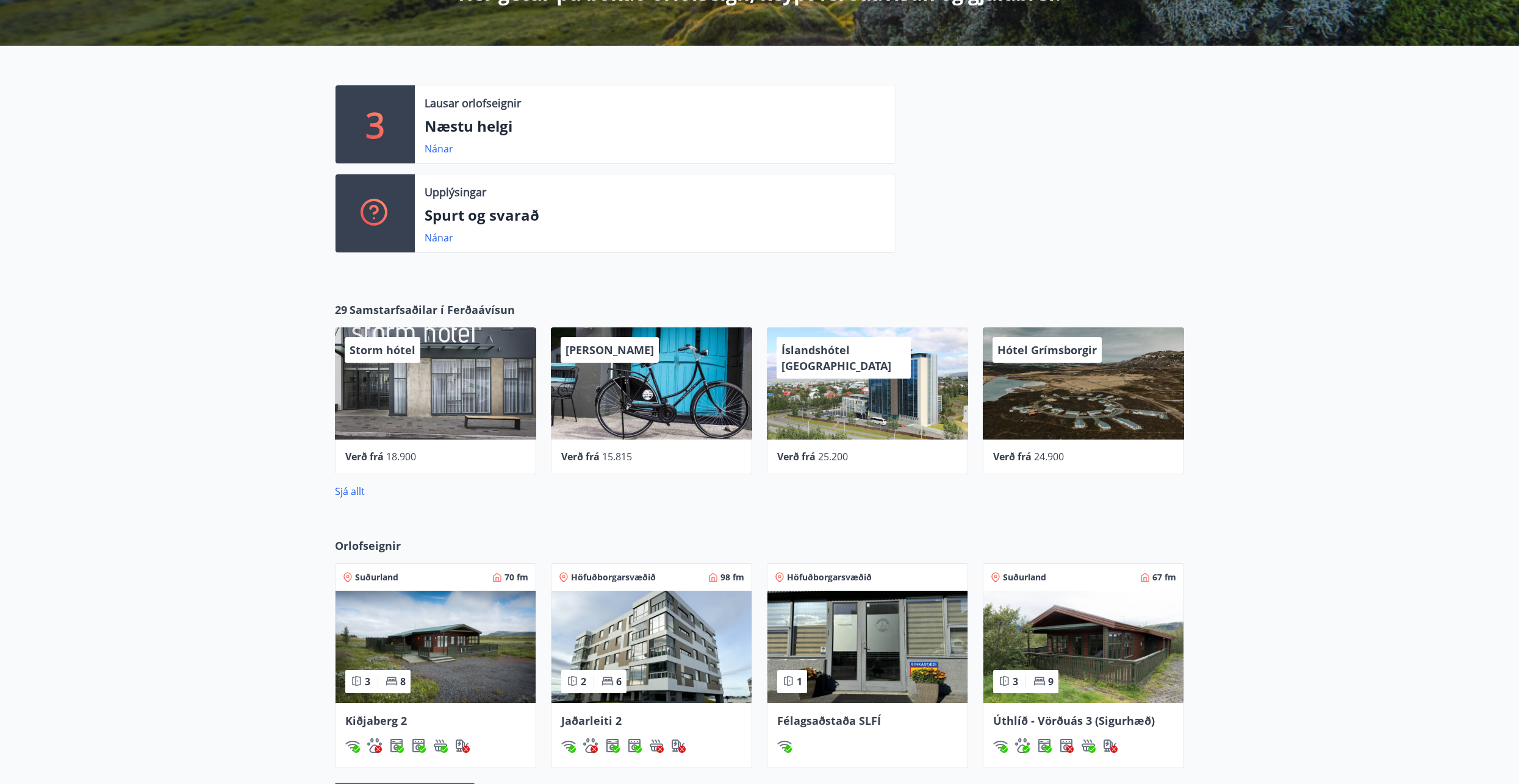
click at [786, 459] on span "Verð frá" at bounding box center [796, 457] width 38 height 14
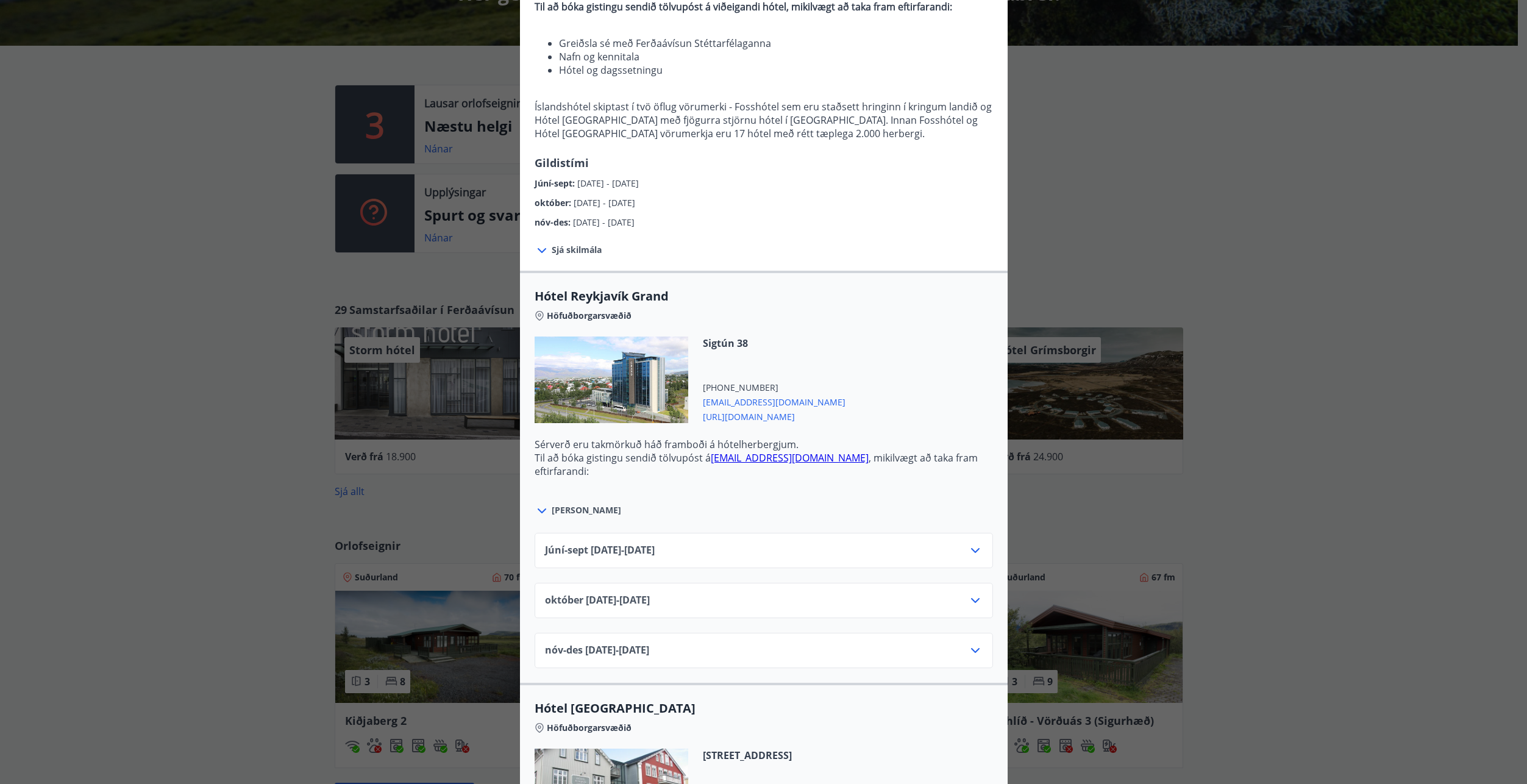
scroll to position [183, 0]
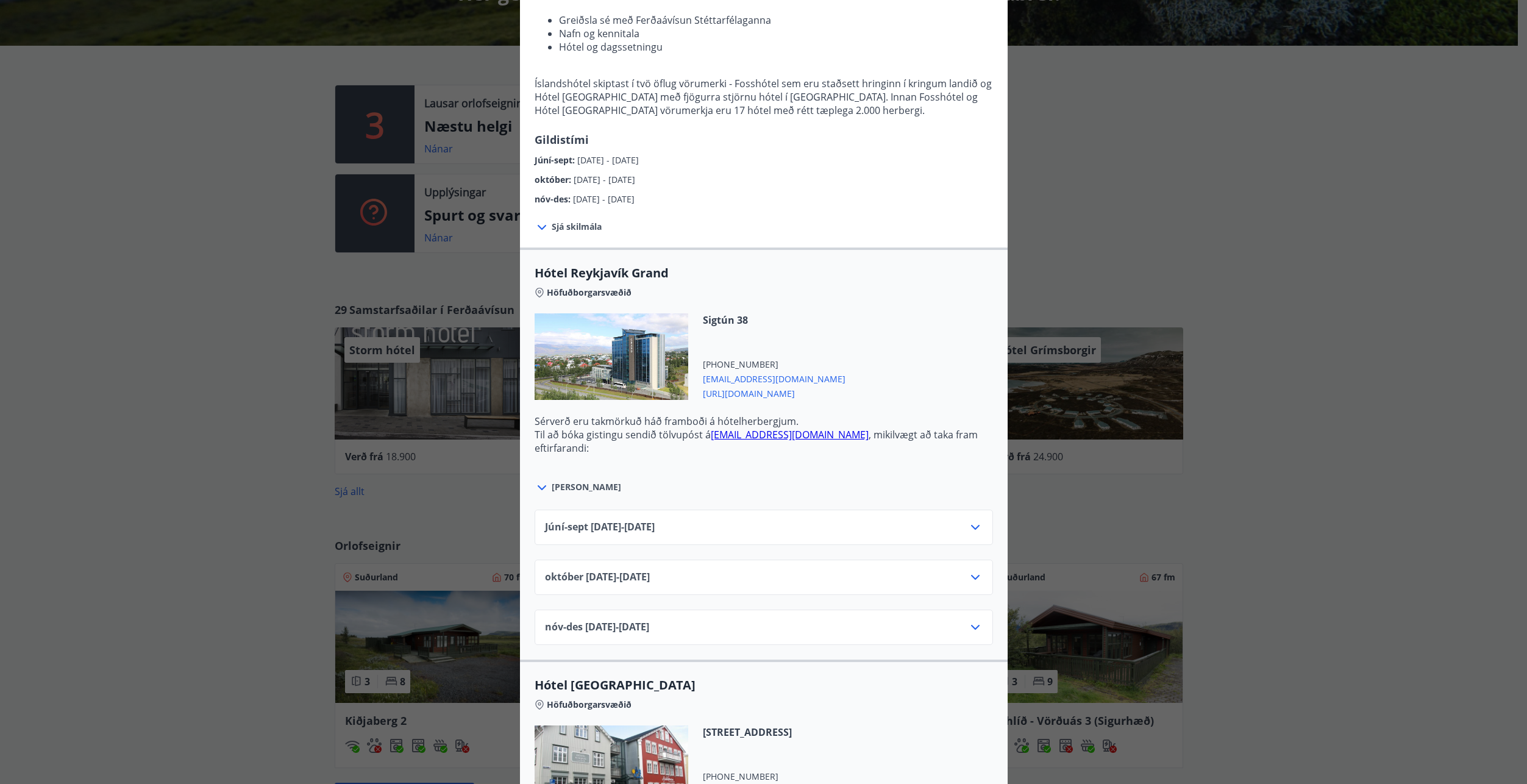
click at [970, 525] on icon at bounding box center [975, 527] width 14 height 14
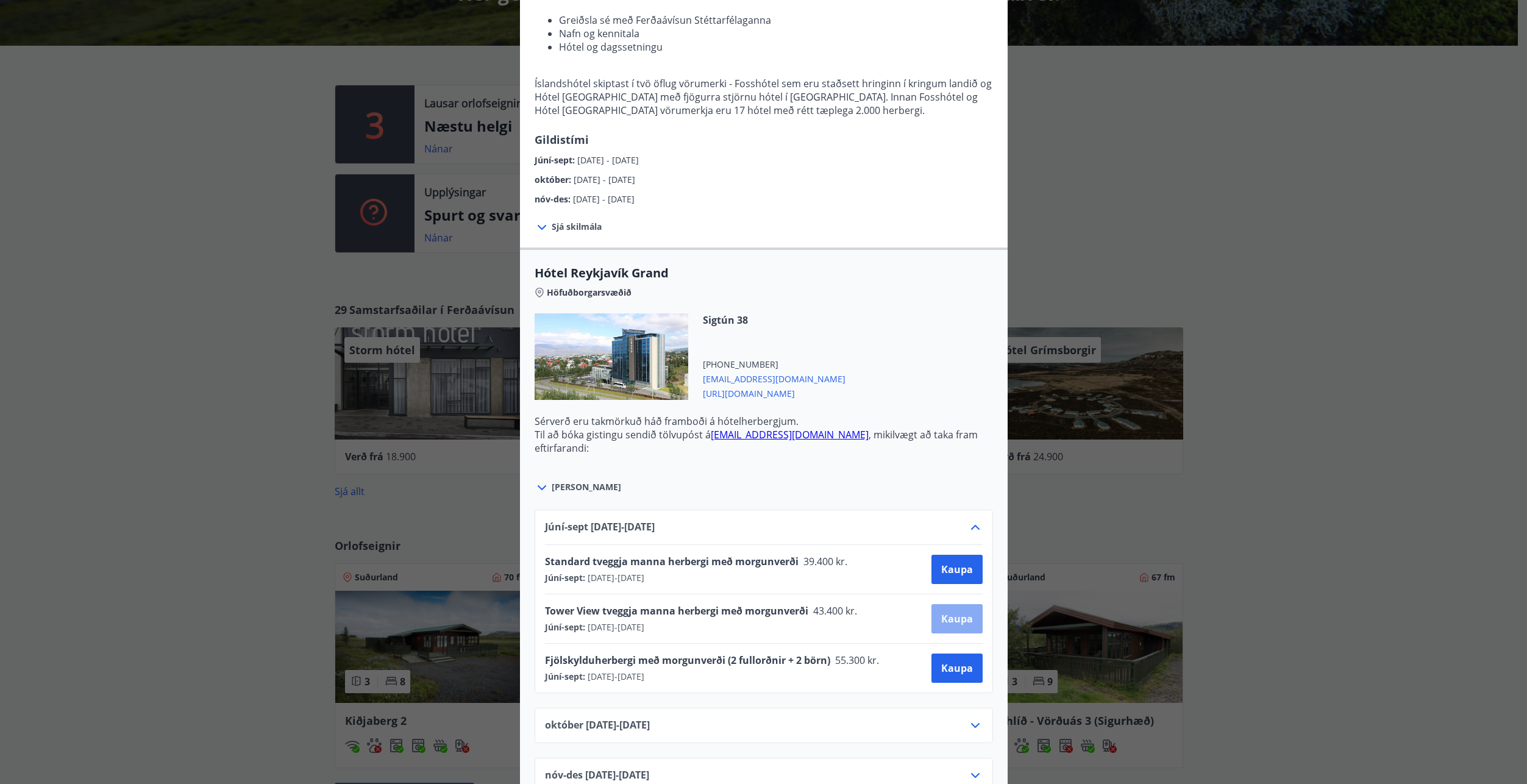
click at [947, 626] on button "Kaupa" at bounding box center [957, 619] width 51 height 29
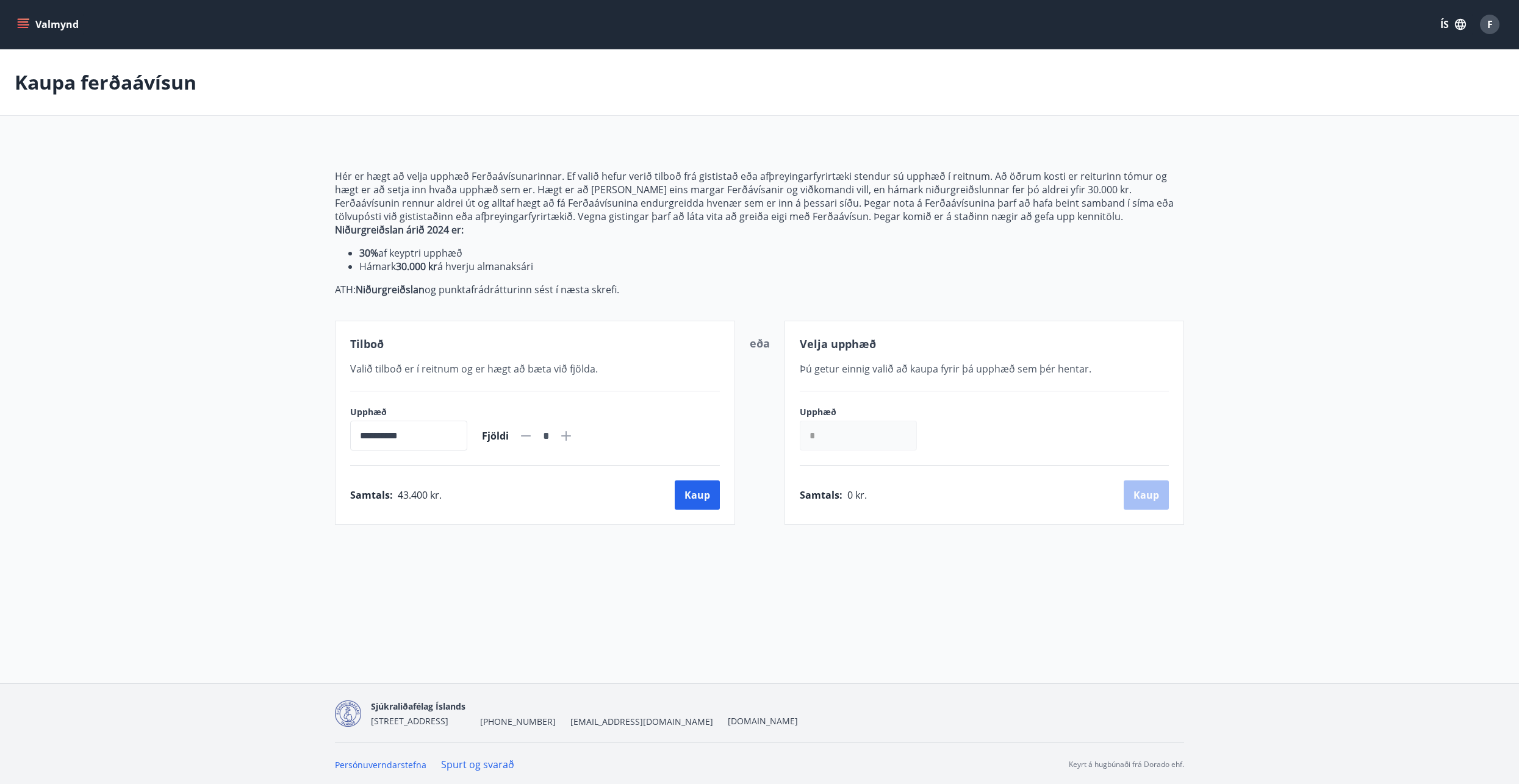
scroll to position [2, 0]
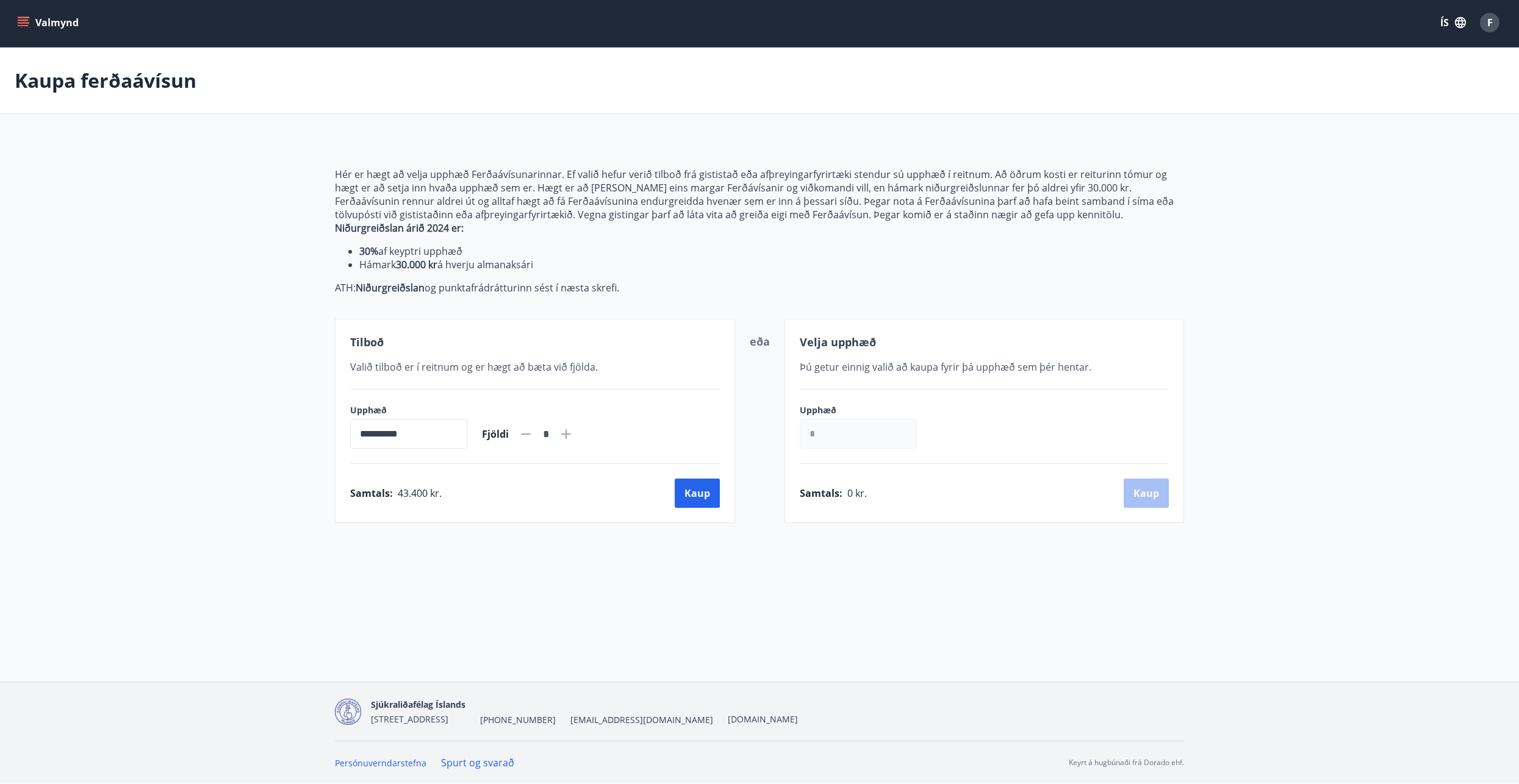
click at [563, 293] on p "ATH: Niðurgreiðslan og punktafrádrátturinn sést í næsta skrefi." at bounding box center [759, 288] width 849 height 14
click at [357, 341] on span "Tilboð" at bounding box center [366, 341] width 33 height 14
click at [690, 494] on button "Kaup" at bounding box center [697, 493] width 45 height 29
